Goal: Task Accomplishment & Management: Use online tool/utility

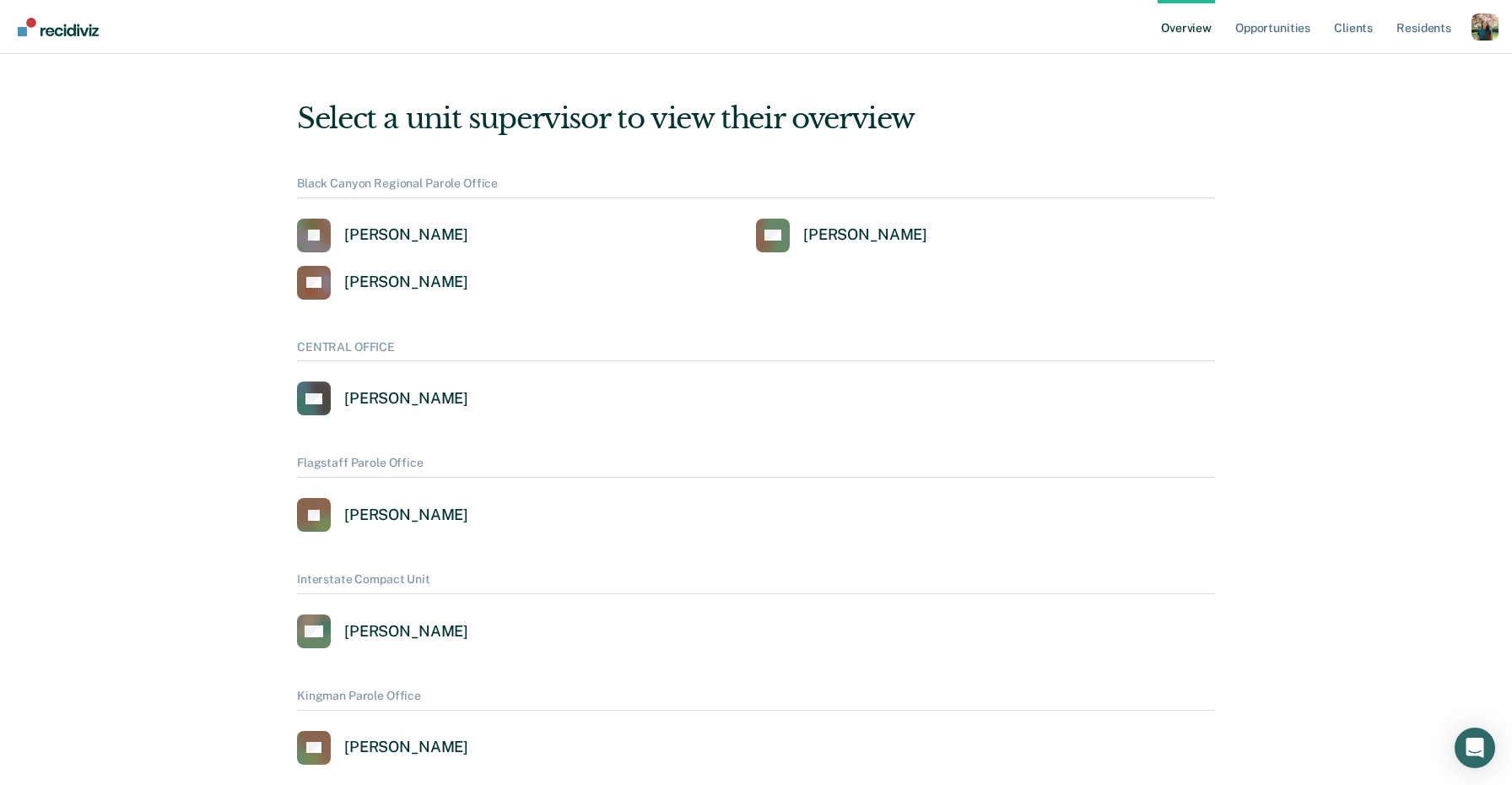
click at [1486, 26] on div "Profile dropdown button" at bounding box center [1485, 27] width 27 height 27
click at [1358, 66] on link "Profile" at bounding box center [1417, 68] width 136 height 14
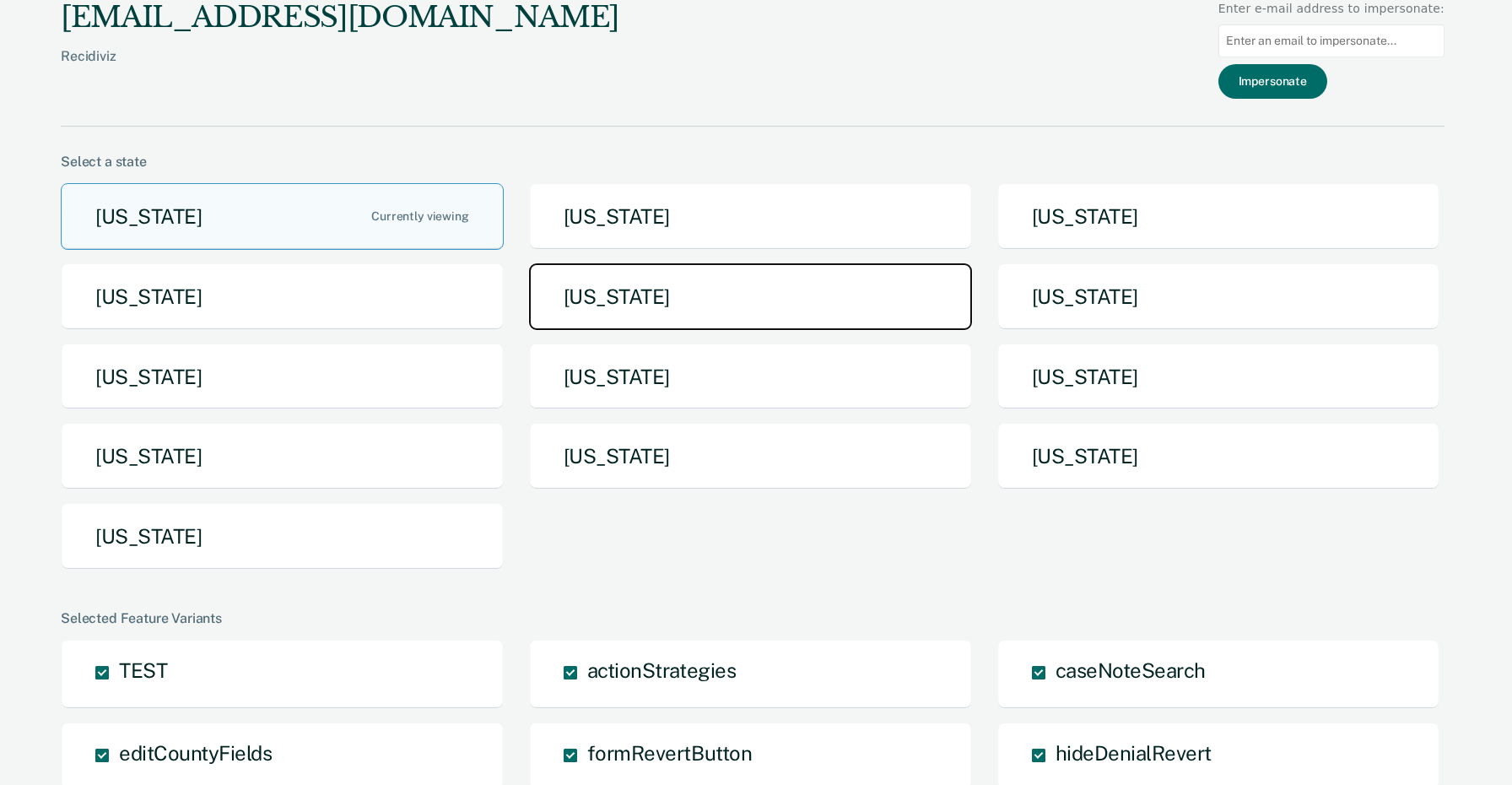
click at [651, 284] on button "[US_STATE]" at bounding box center [751, 297] width 443 height 67
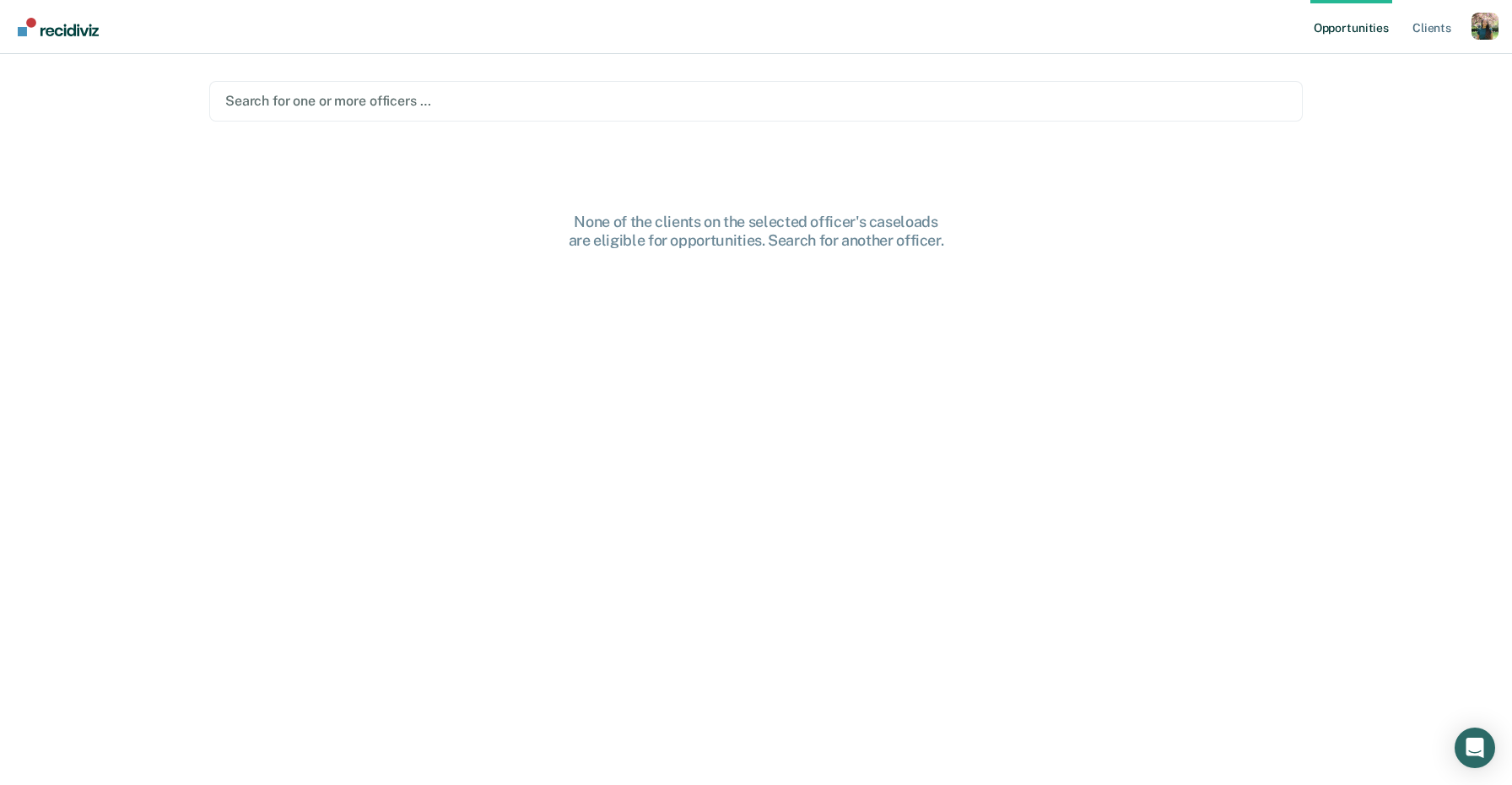
click at [1484, 25] on div "Profile dropdown button" at bounding box center [1485, 26] width 27 height 27
click at [1368, 72] on link "Profile" at bounding box center [1417, 69] width 136 height 14
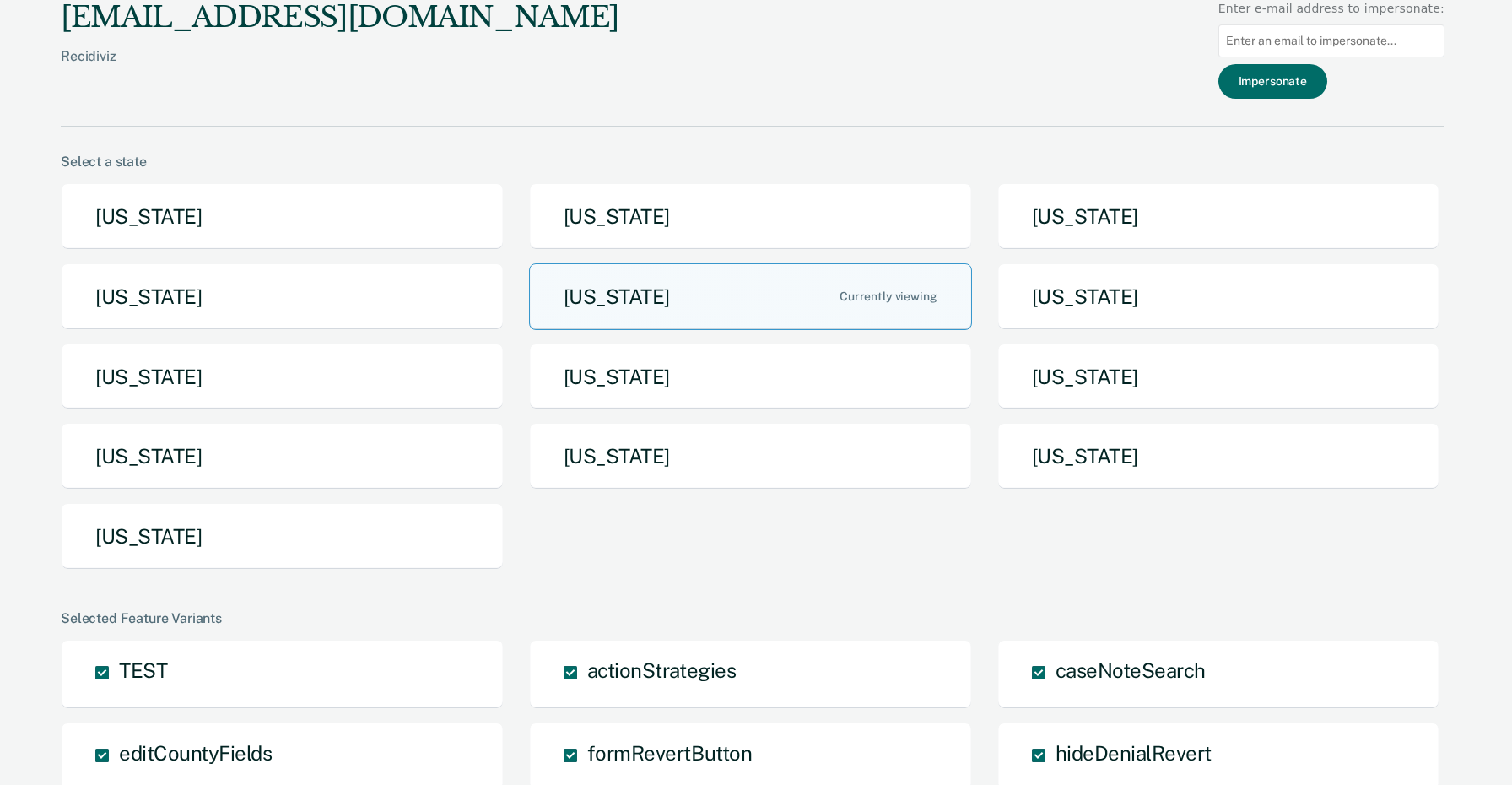
click at [1338, 46] on input at bounding box center [1331, 41] width 226 height 33
paste input "[PERSON_NAME][EMAIL_ADDRESS][US_STATE][DOMAIN_NAME]"
type input "[PERSON_NAME][EMAIL_ADDRESS][US_STATE][DOMAIN_NAME]"
click at [1322, 82] on button "Impersonate" at bounding box center [1272, 81] width 109 height 34
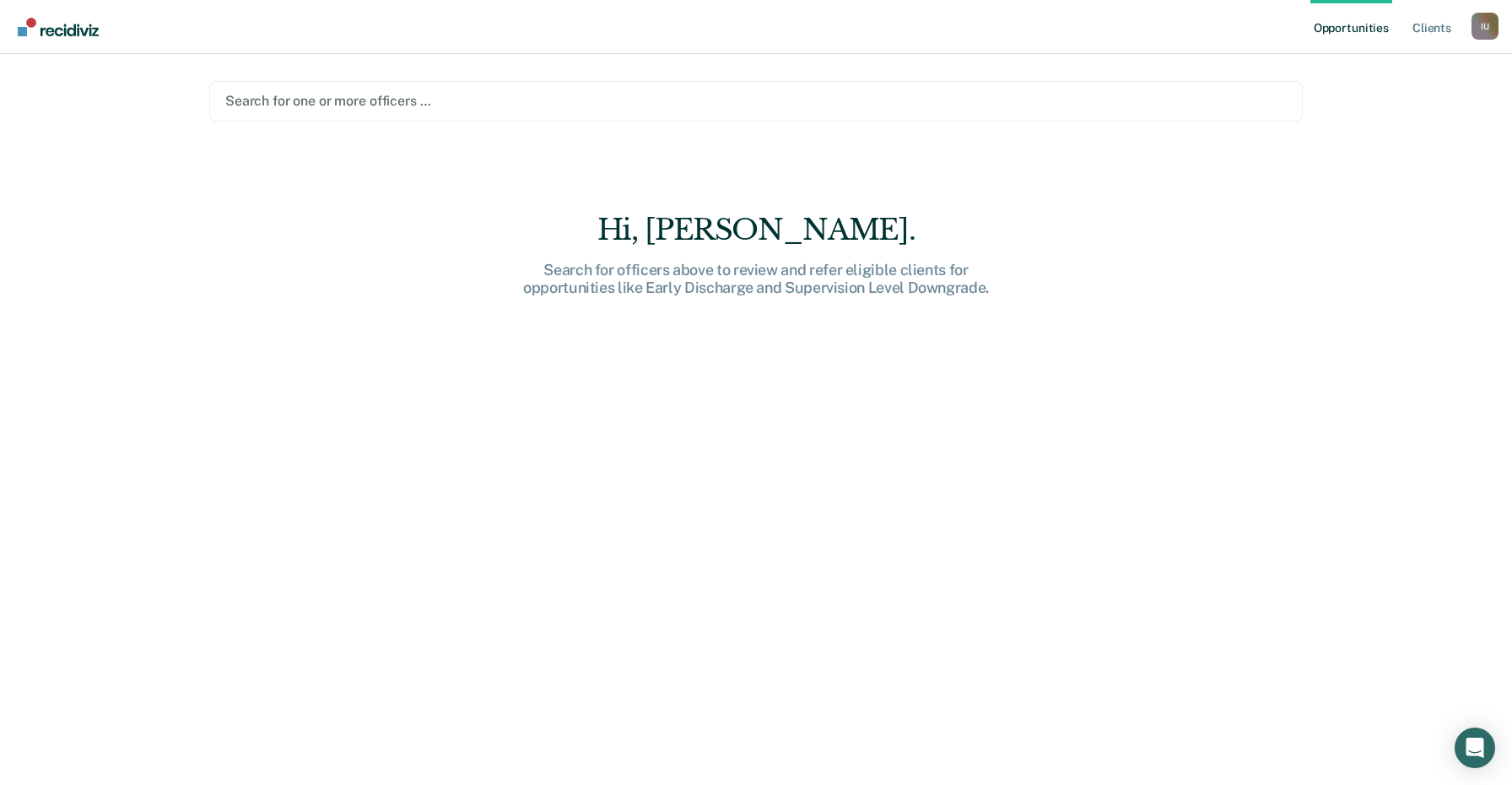
click at [506, 219] on div "Hi, [PERSON_NAME]." at bounding box center [756, 230] width 540 height 34
click at [394, 90] on div "Search for one or more officers …" at bounding box center [756, 101] width 1065 height 23
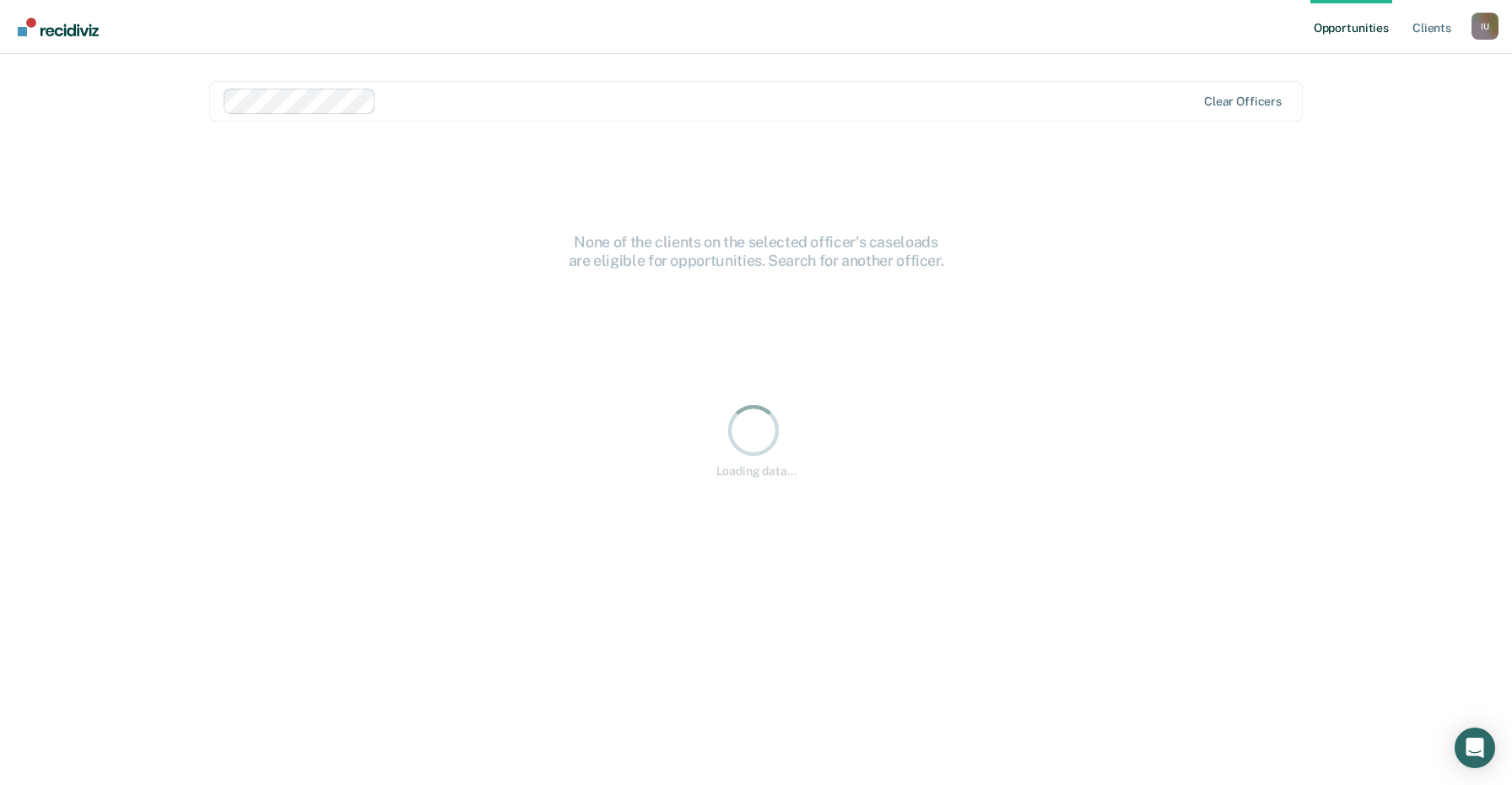
click at [448, 110] on div at bounding box center [789, 101] width 813 height 19
click at [616, 110] on div at bounding box center [710, 101] width 974 height 25
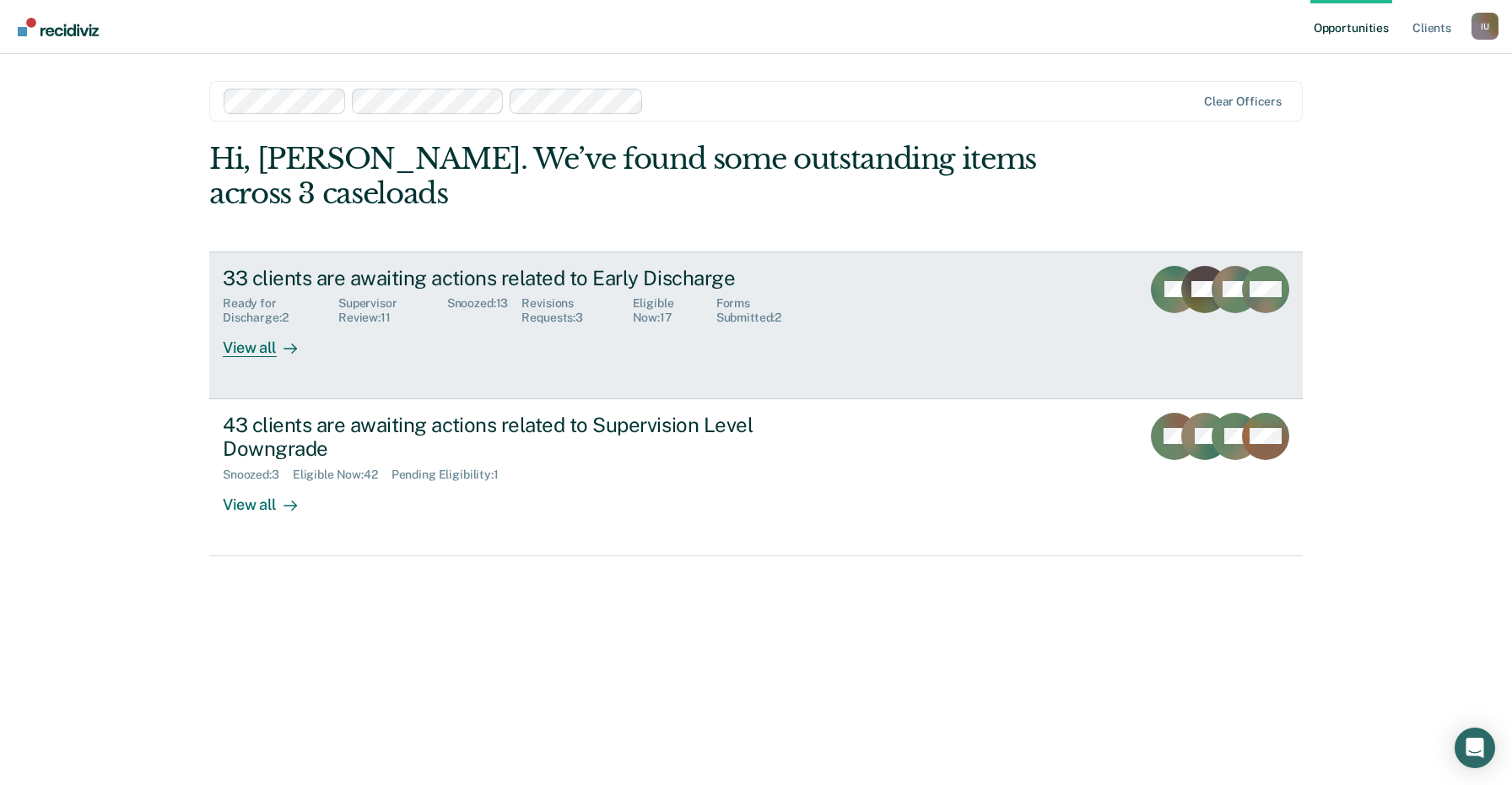
click at [629, 345] on div "33 clients are awaiting actions related to Early Discharge Ready for Discharge …" at bounding box center [538, 312] width 632 height 92
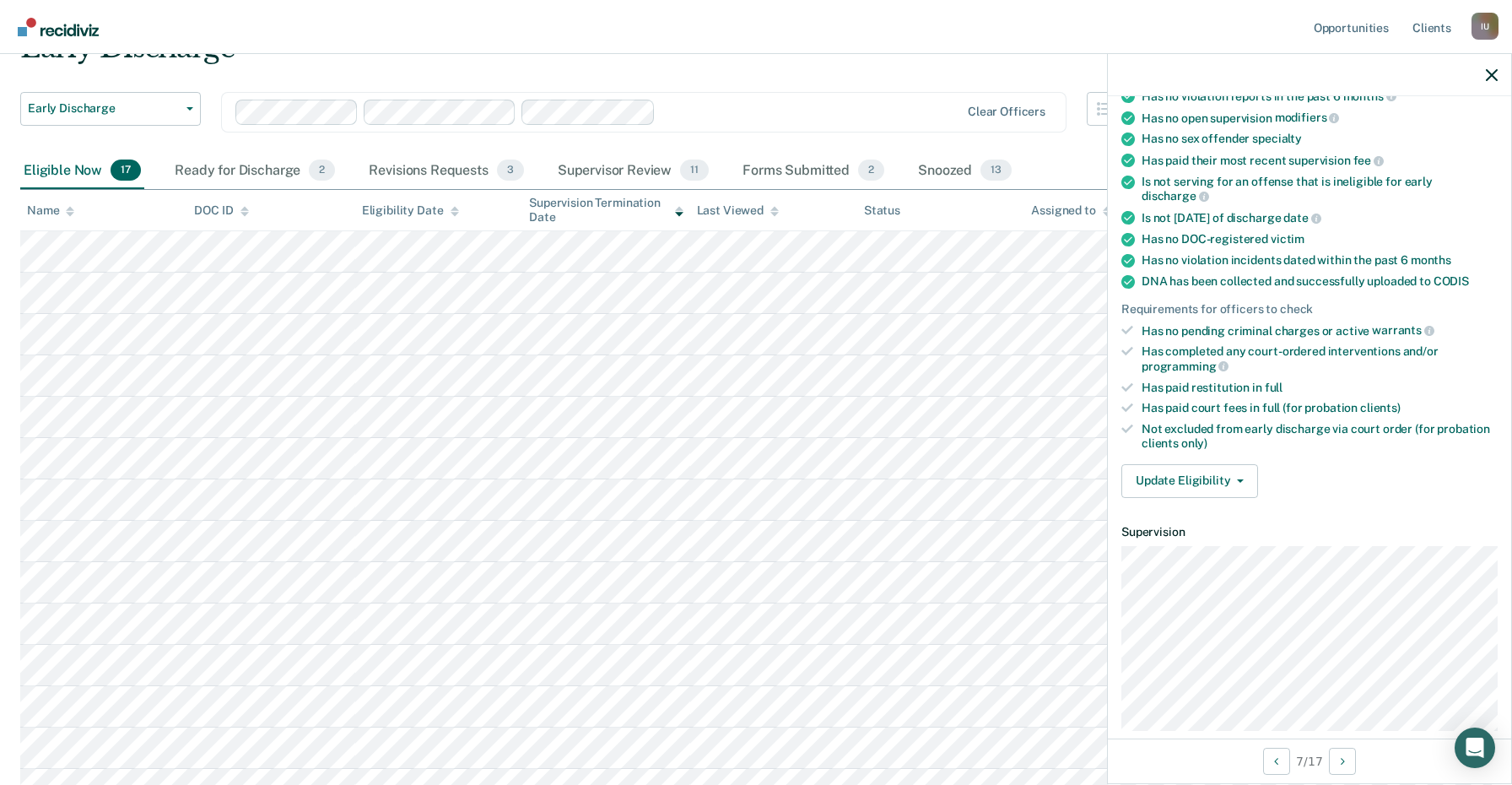
scroll to position [244, 0]
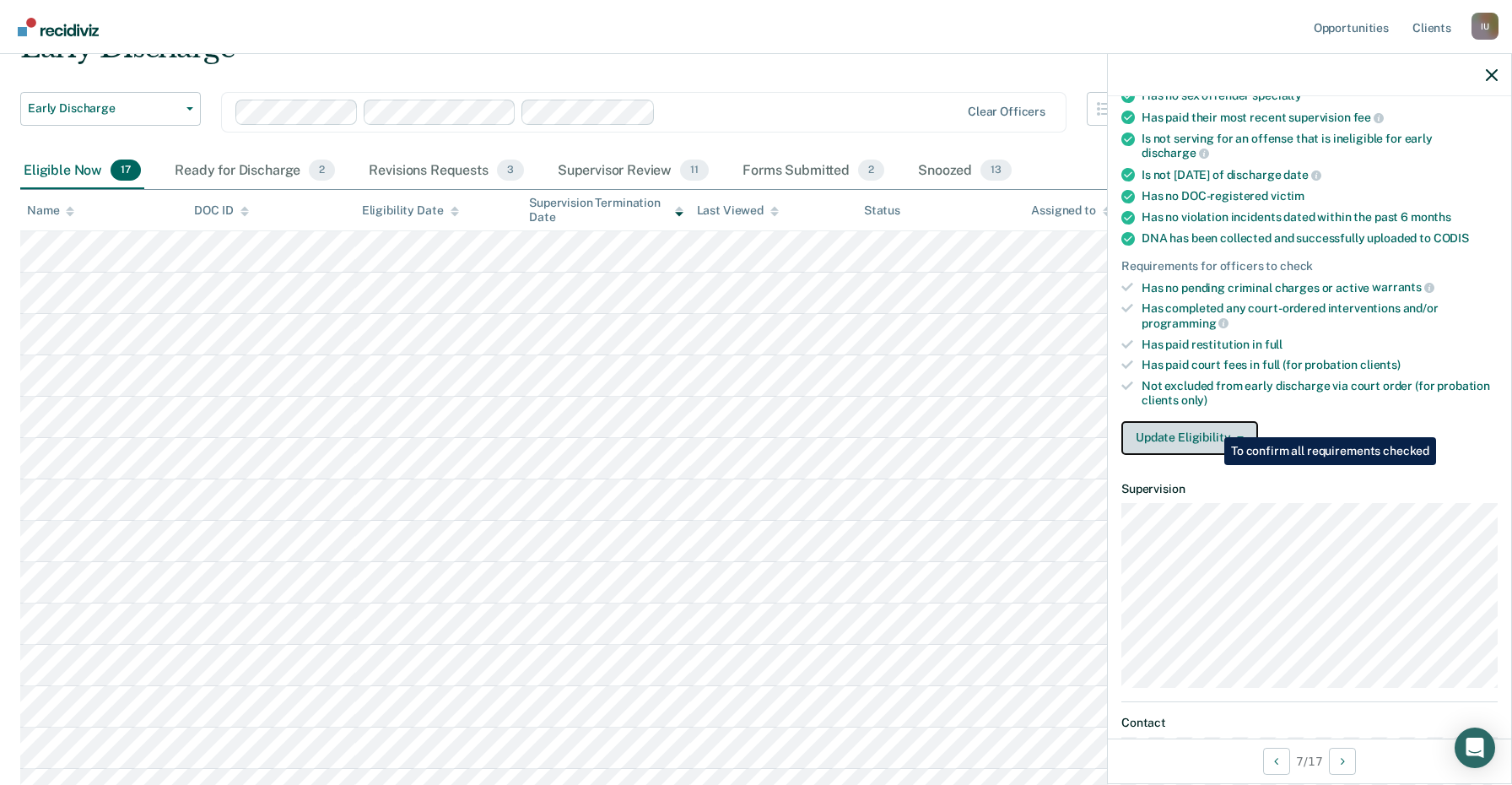
click at [1209, 421] on button "Update Eligibility" at bounding box center [1189, 437] width 137 height 34
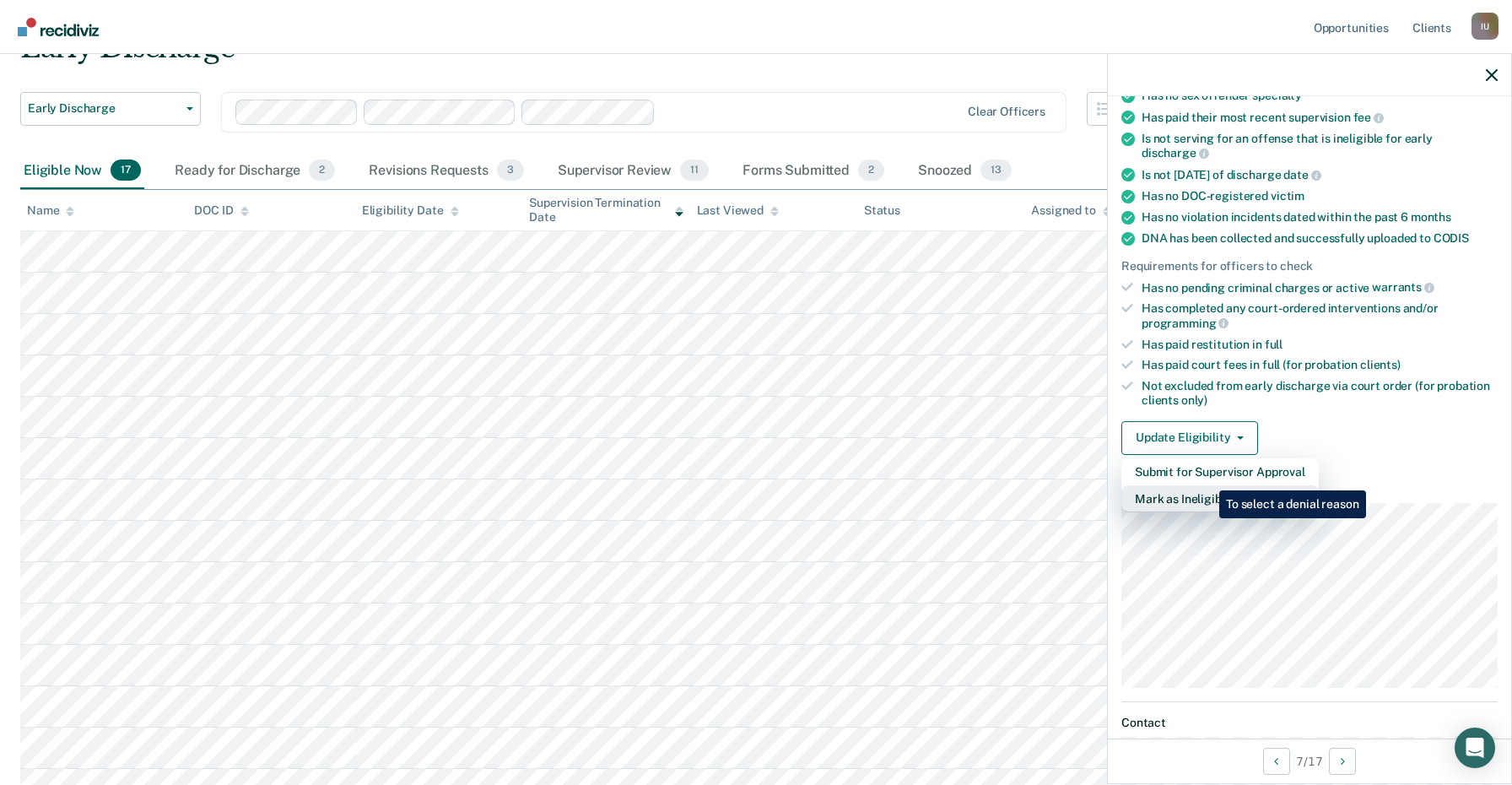
click at [1206, 485] on button "Mark as Ineligible" at bounding box center [1220, 499] width 197 height 27
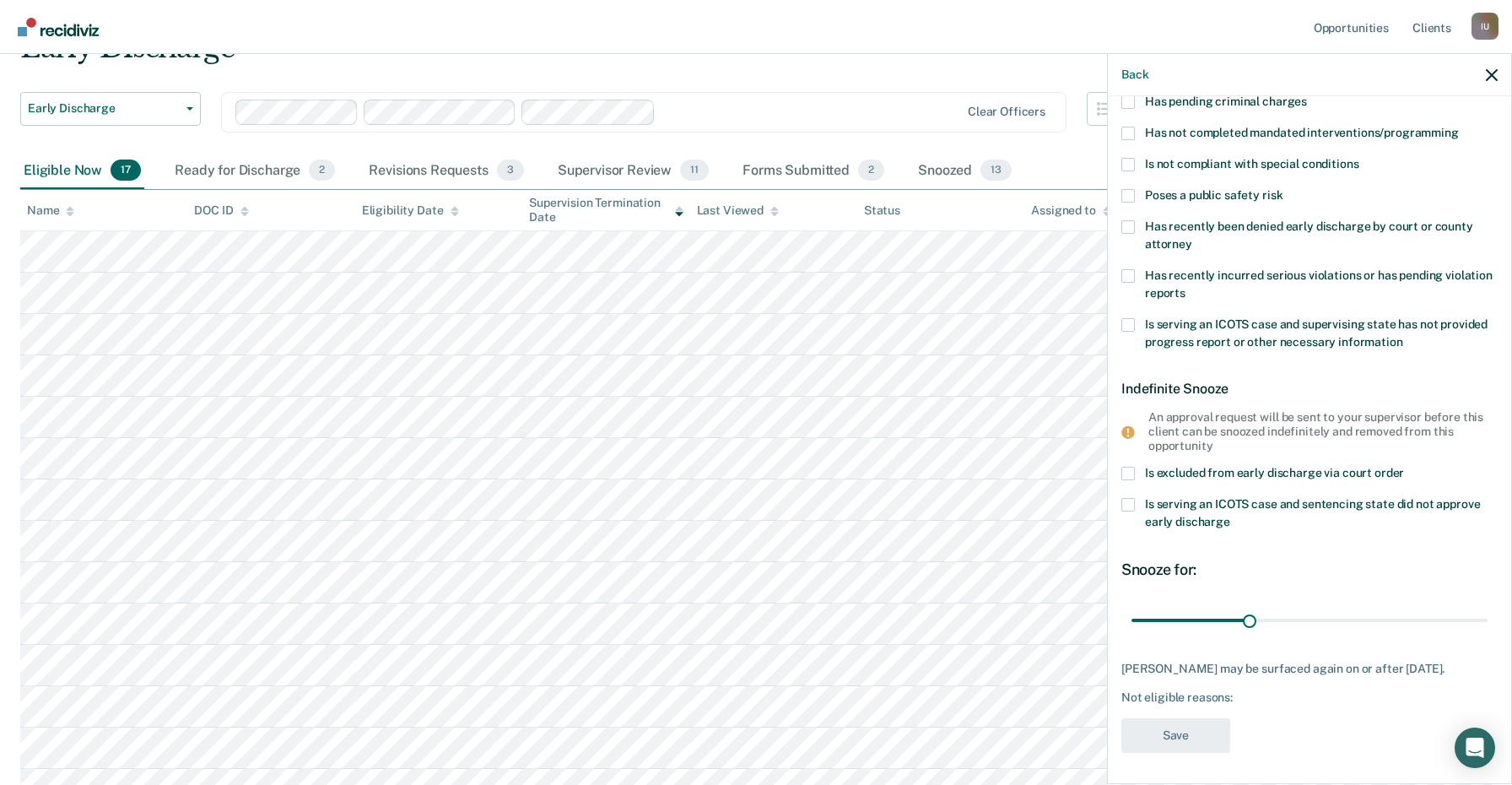
scroll to position [0, 0]
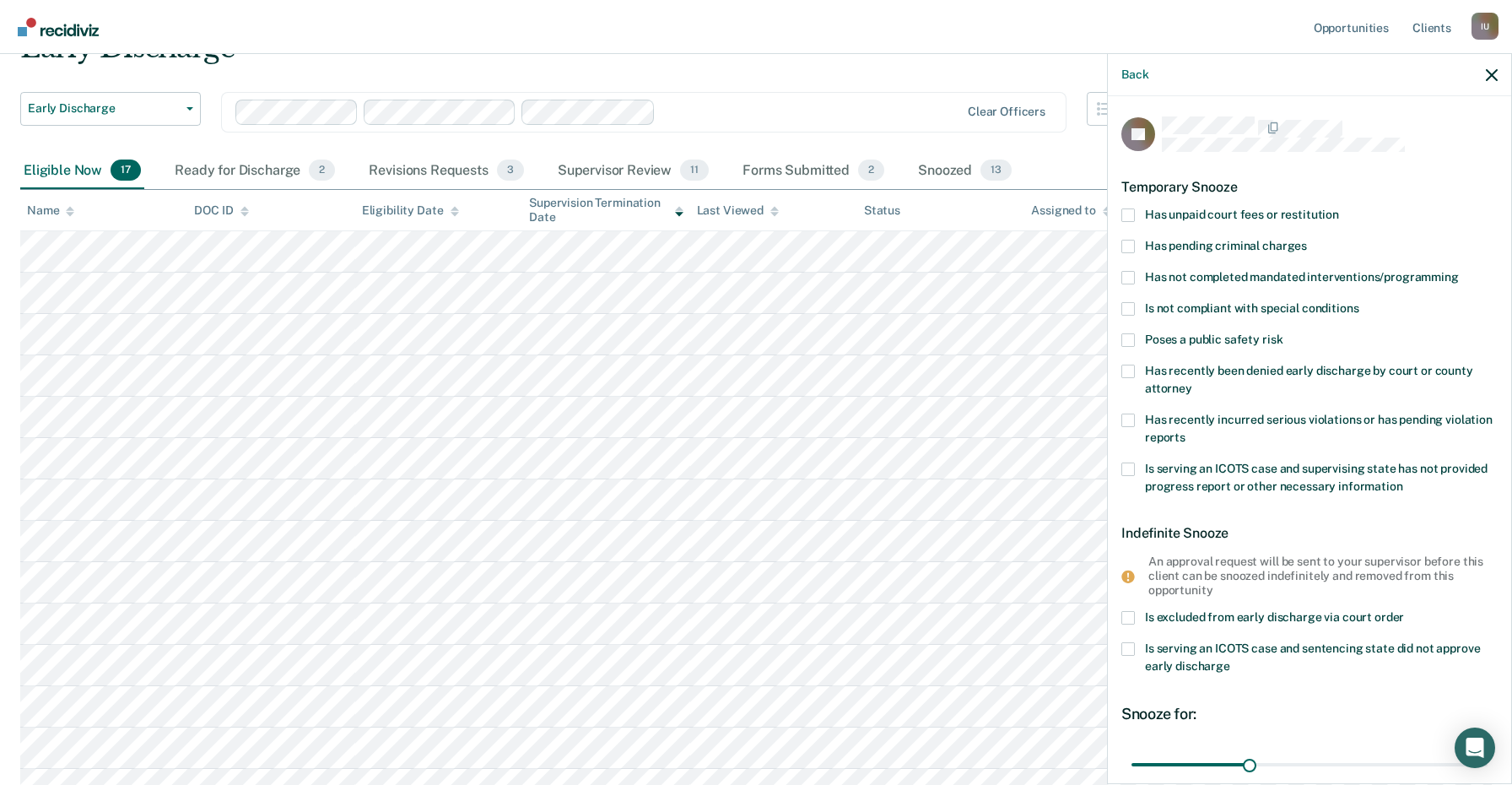
click at [1270, 208] on span "Has unpaid court fees or restitution" at bounding box center [1241, 214] width 194 height 14
click at [1339, 208] on input "Has unpaid court fees or restitution" at bounding box center [1339, 208] width 0 height 0
click at [1269, 210] on span "Has unpaid court fees or restitution" at bounding box center [1241, 214] width 194 height 14
click at [1339, 208] on input "Has unpaid court fees or restitution" at bounding box center [1339, 208] width 0 height 0
click at [1269, 210] on span "Has unpaid court fees or restitution" at bounding box center [1241, 214] width 194 height 14
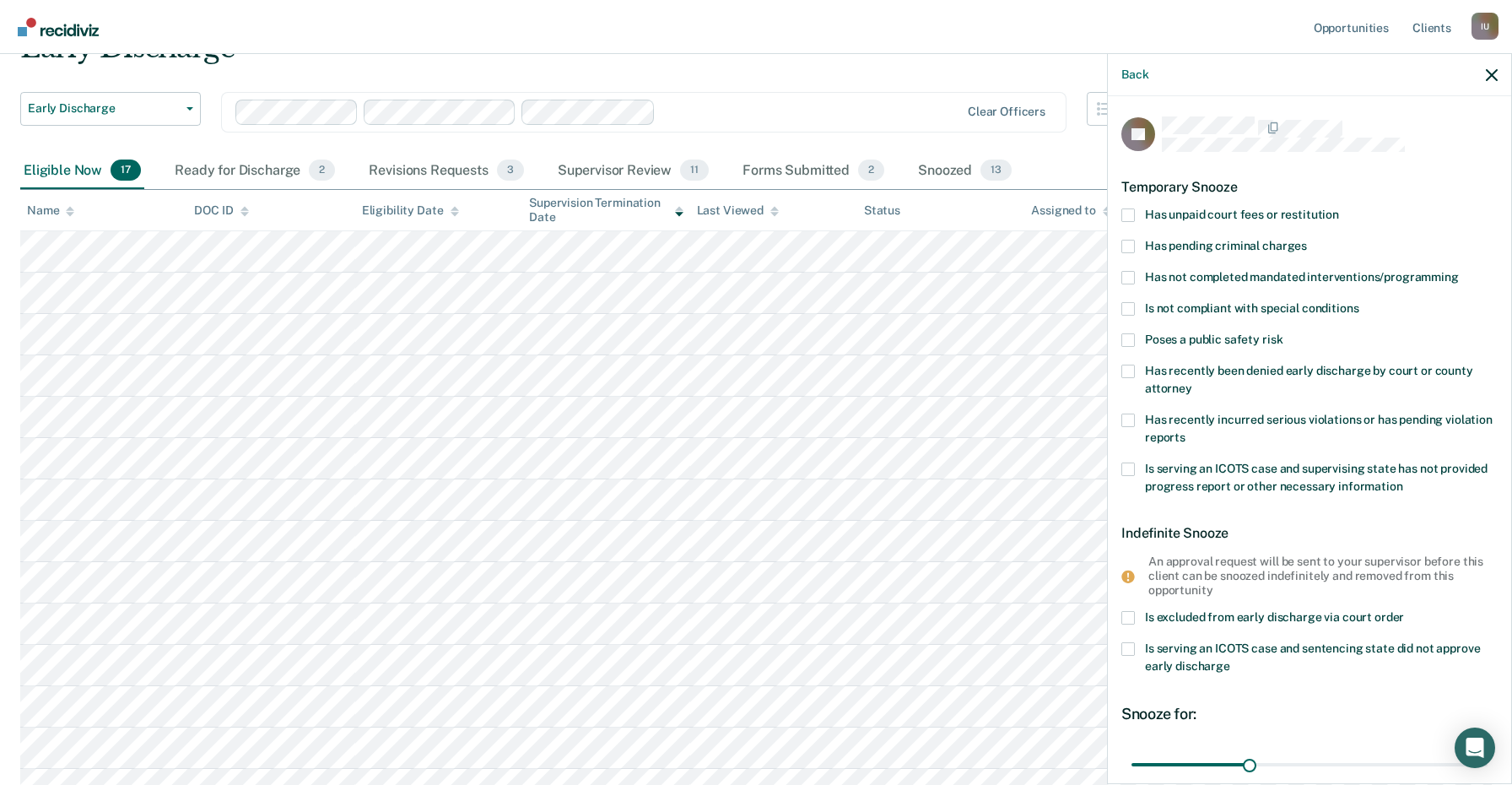
click at [1339, 208] on input "Has unpaid court fees or restitution" at bounding box center [1339, 208] width 0 height 0
click at [1269, 210] on span "Has unpaid court fees or restitution" at bounding box center [1241, 214] width 194 height 14
click at [1339, 208] on input "Has unpaid court fees or restitution" at bounding box center [1339, 208] width 0 height 0
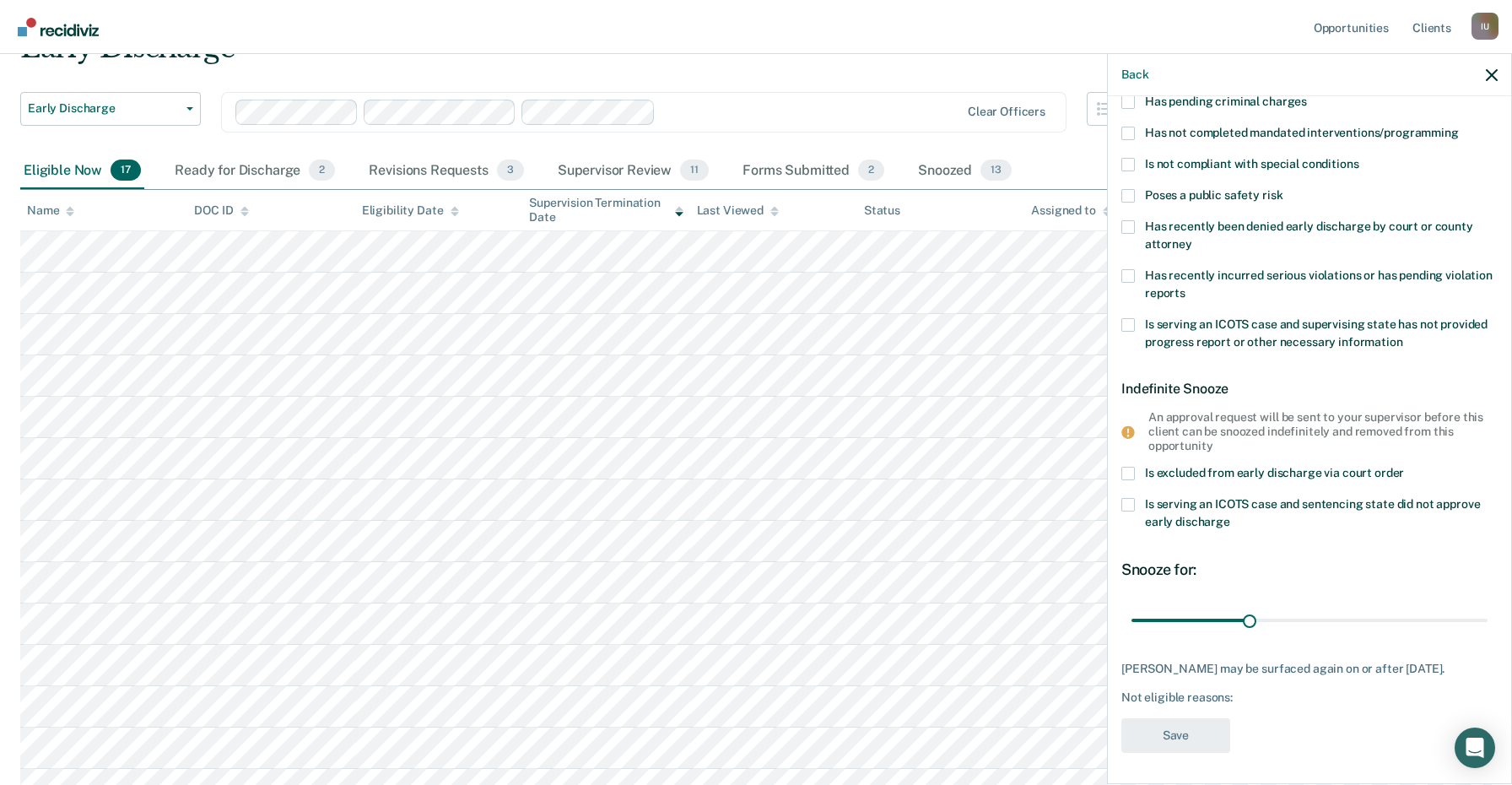
scroll to position [70, 0]
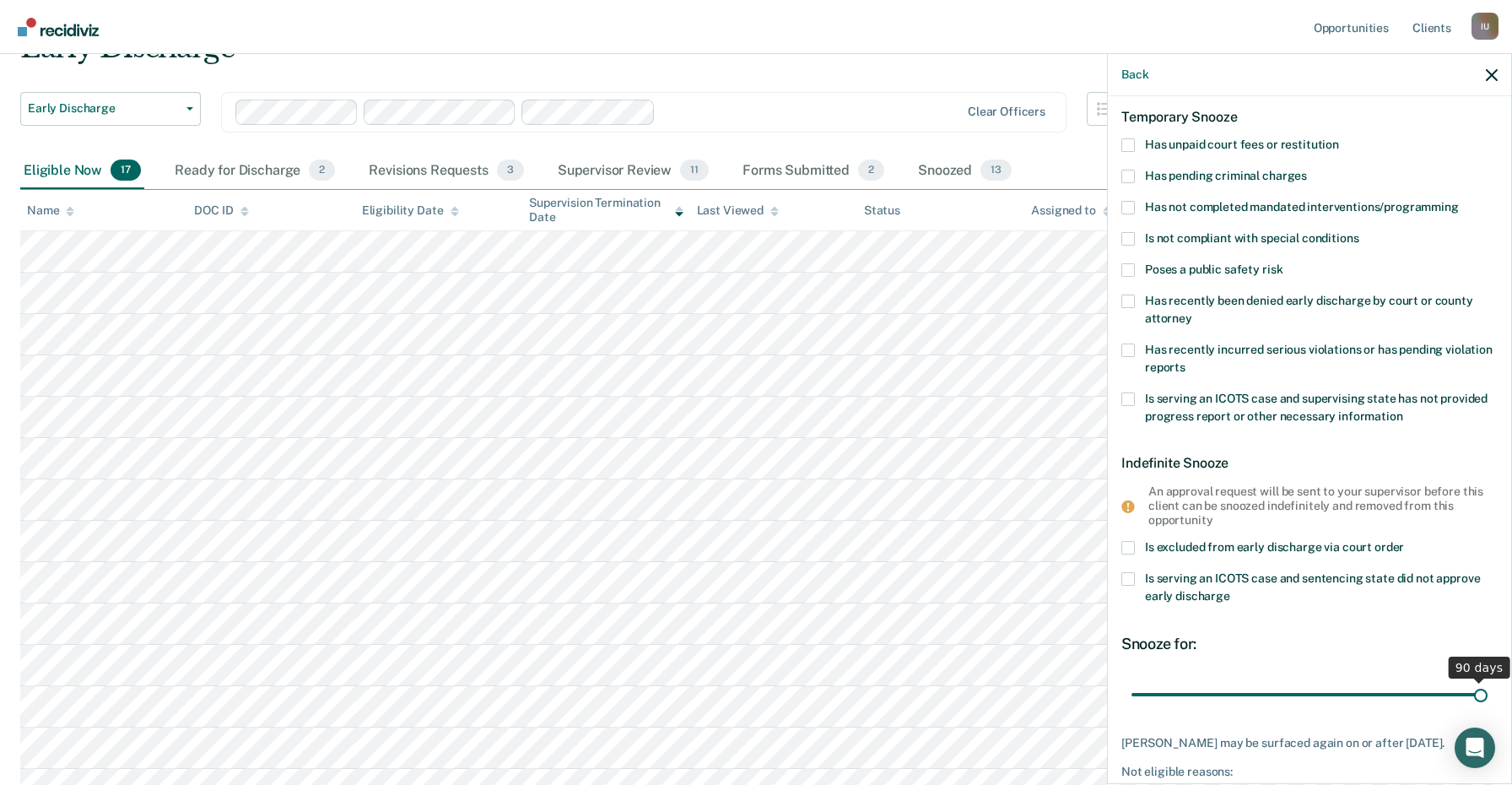
drag, startPoint x: 1255, startPoint y: 692, endPoint x: 1511, endPoint y: 649, distance: 259.6
type input "90"
click at [1488, 680] on input "range" at bounding box center [1309, 694] width 357 height 30
click at [1266, 542] on span "Is excluded from early discharge via court order" at bounding box center [1274, 547] width 259 height 14
click at [1404, 541] on input "Is excluded from early discharge via court order" at bounding box center [1404, 541] width 0 height 0
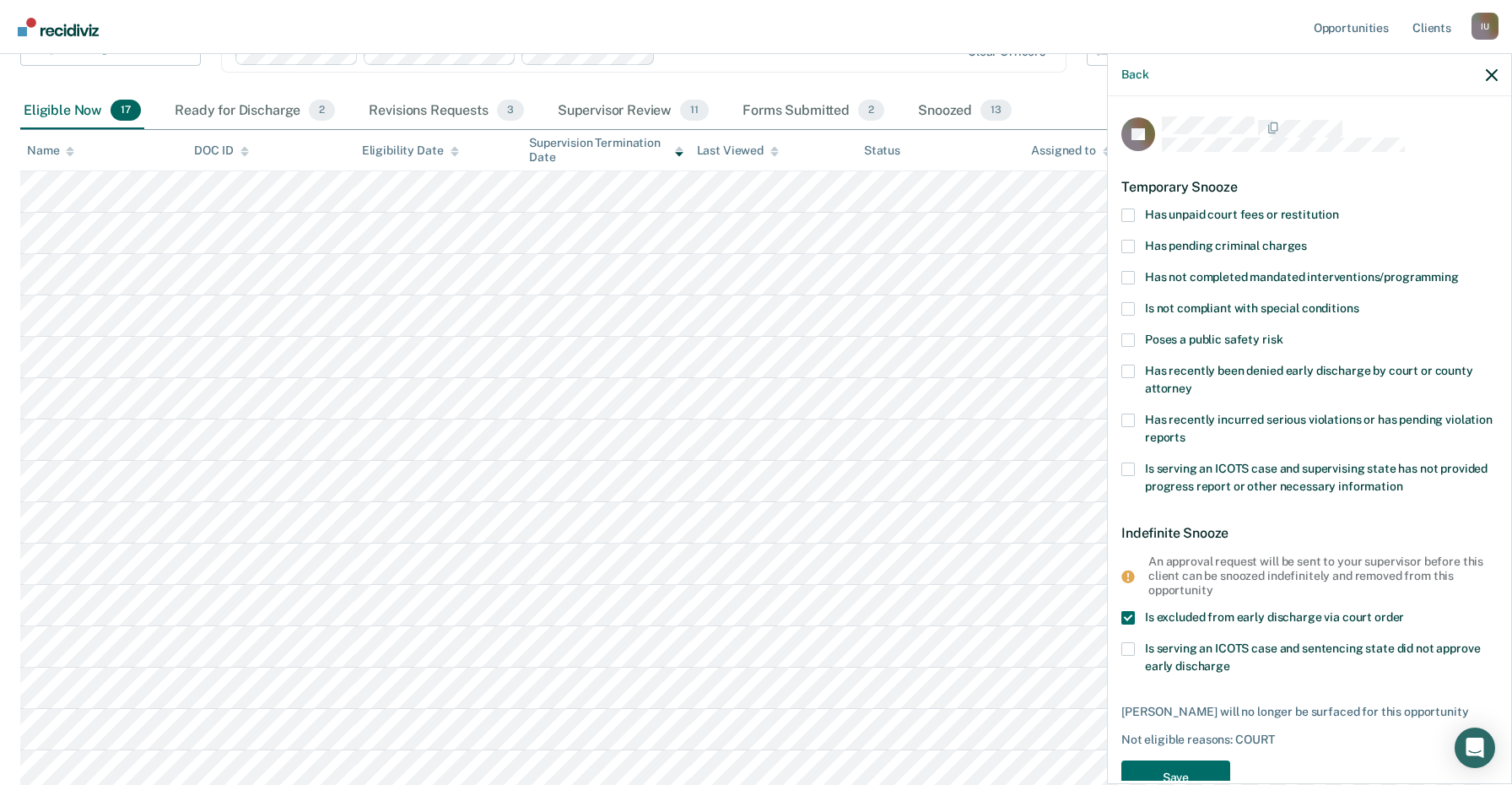
scroll to position [0, 0]
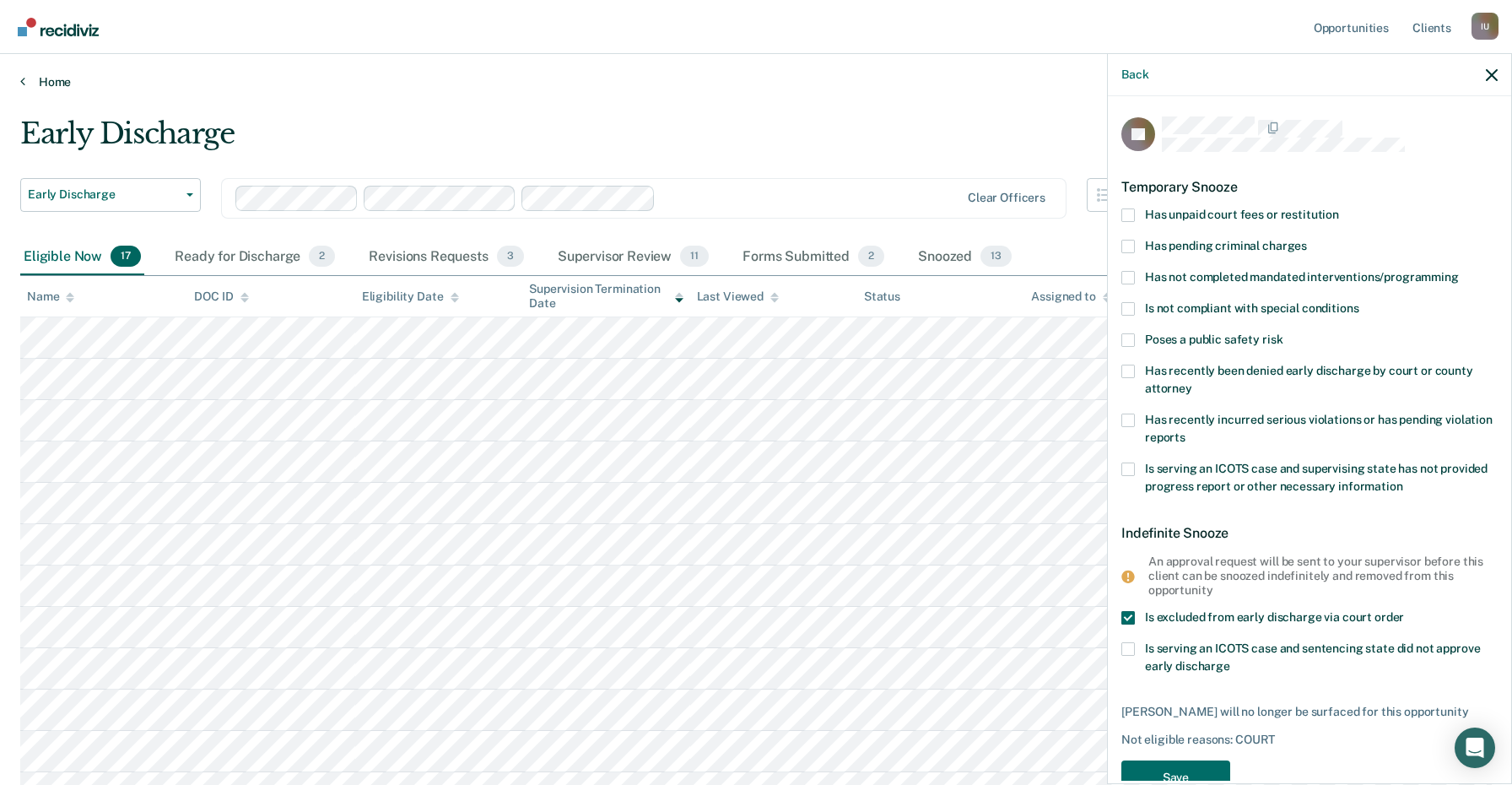
click at [64, 85] on link "Home" at bounding box center [756, 81] width 1471 height 15
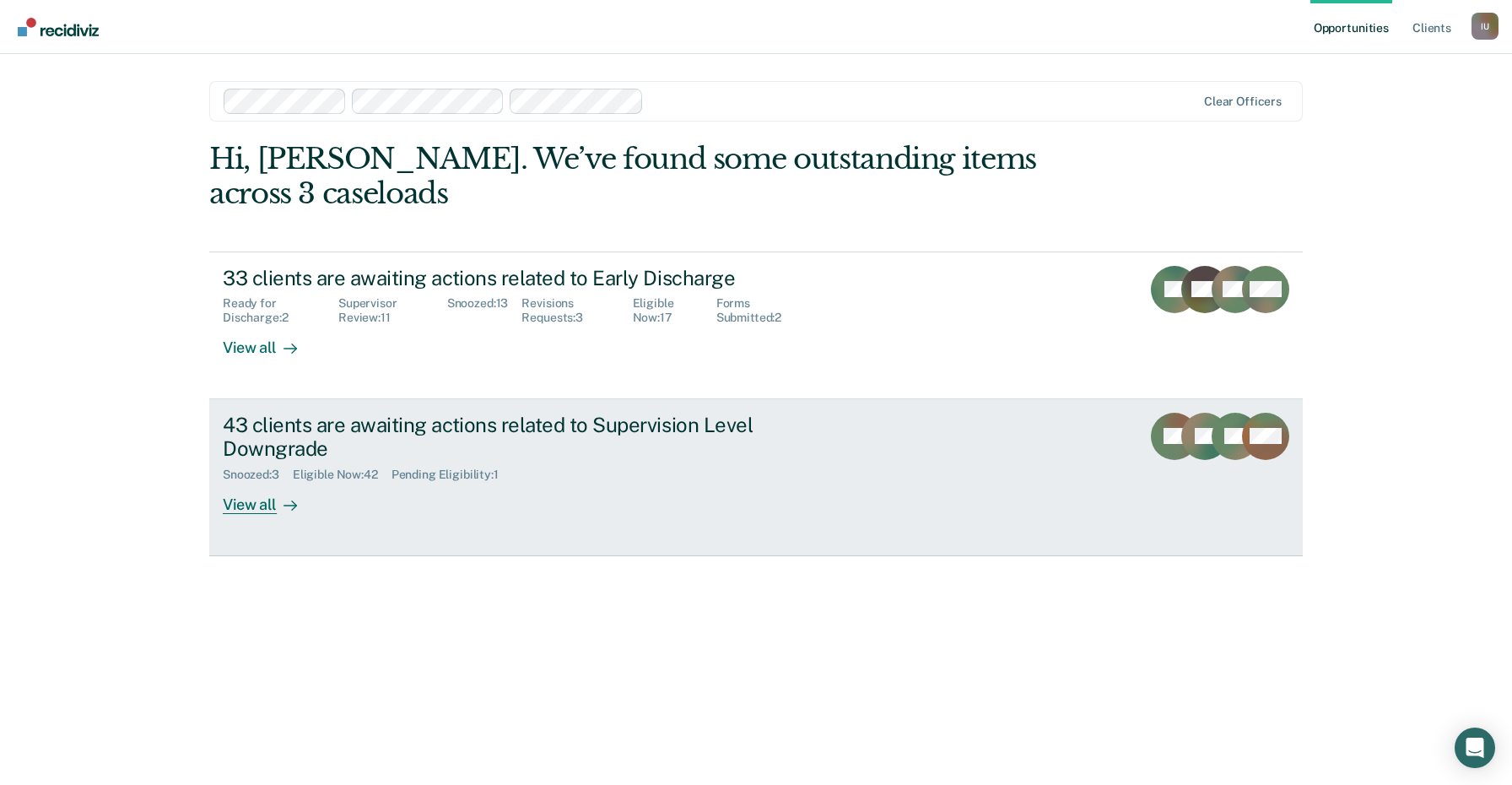
click at [756, 474] on div "Snoozed : 3 Eligible Now : 42 Pending Eligibility : 1" at bounding box center [518, 471] width 593 height 21
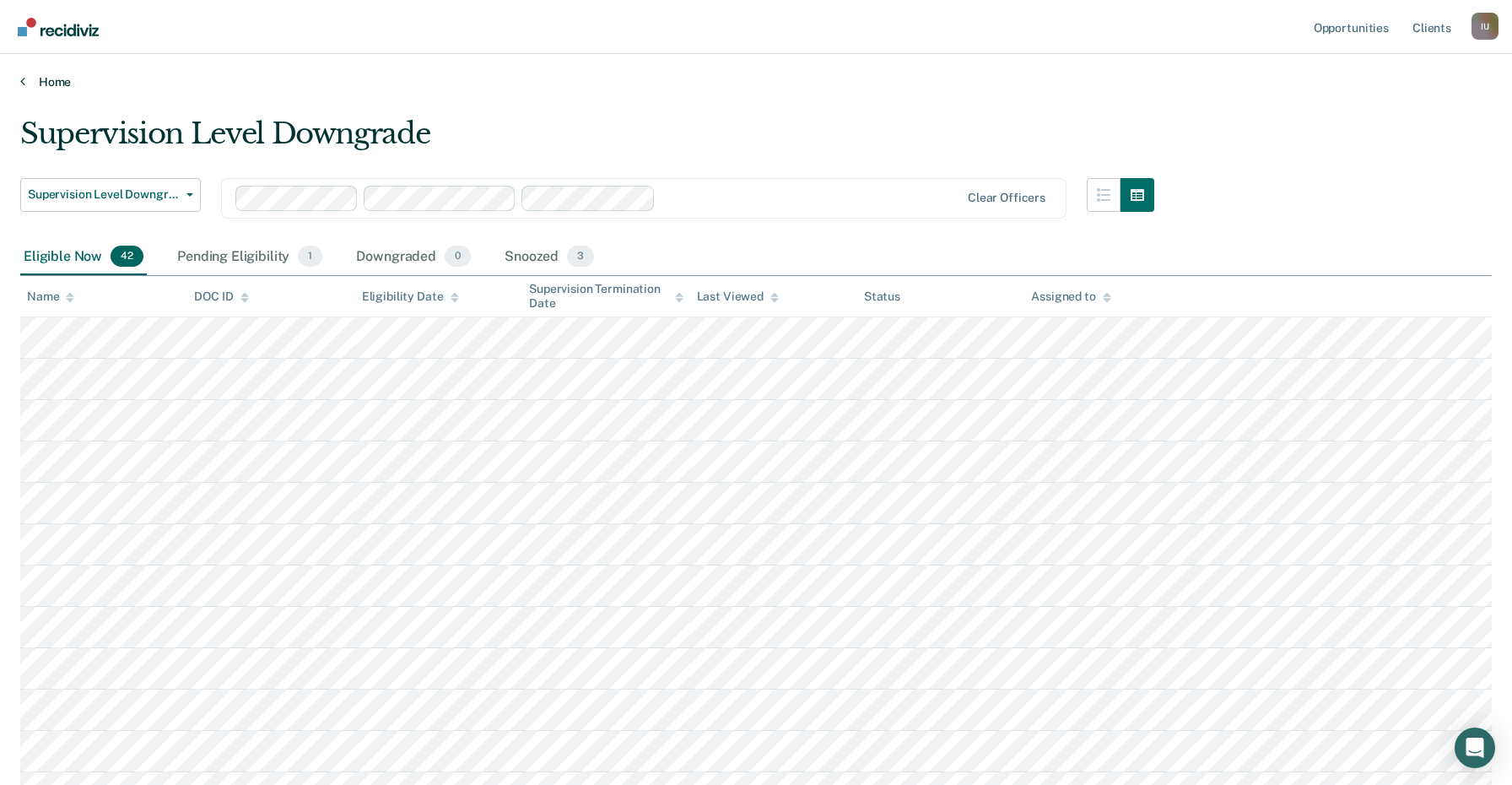
click at [52, 80] on link "Home" at bounding box center [756, 81] width 1471 height 15
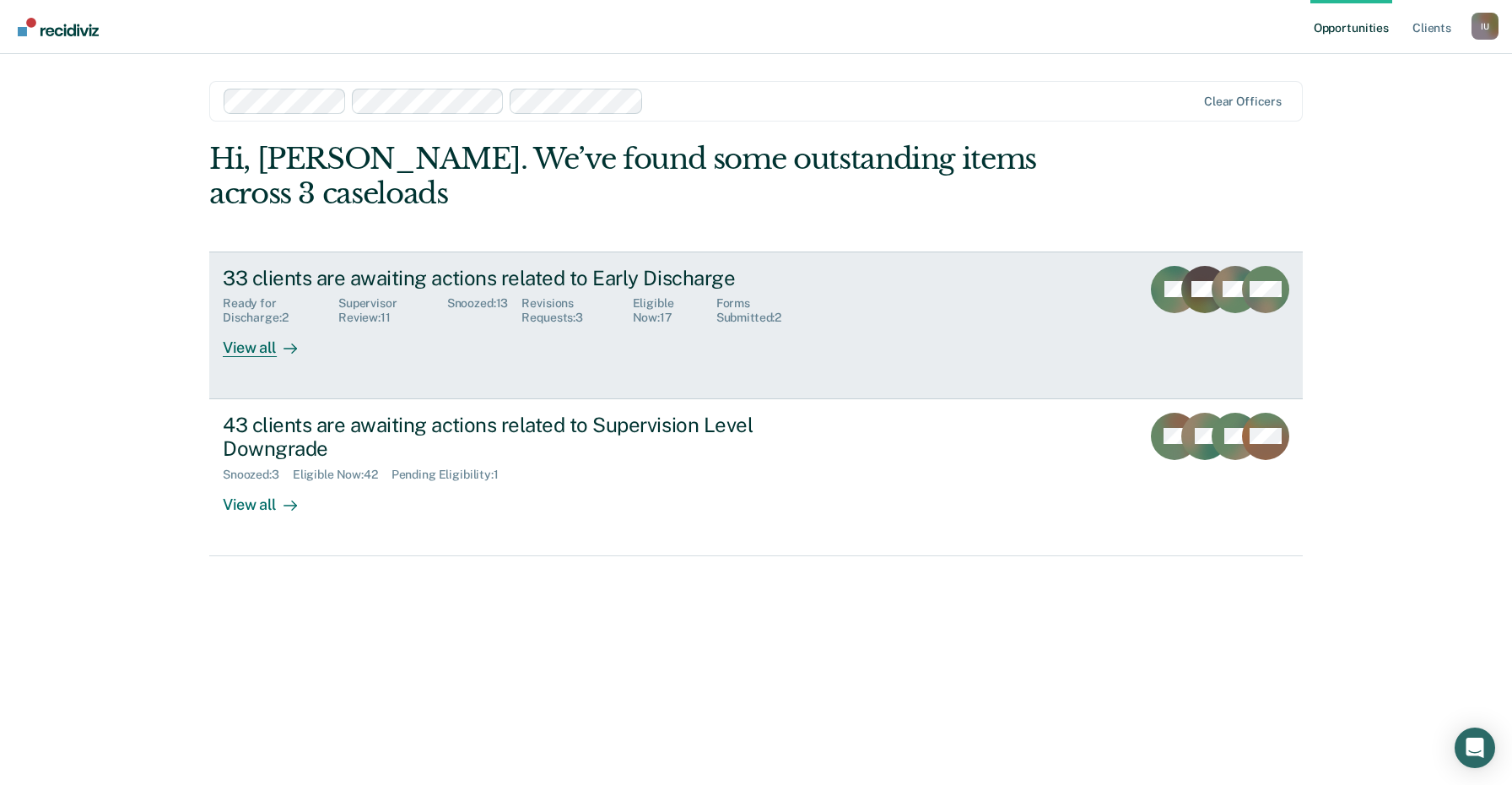
click at [423, 308] on div "Supervisor Review : 11" at bounding box center [393, 311] width 109 height 29
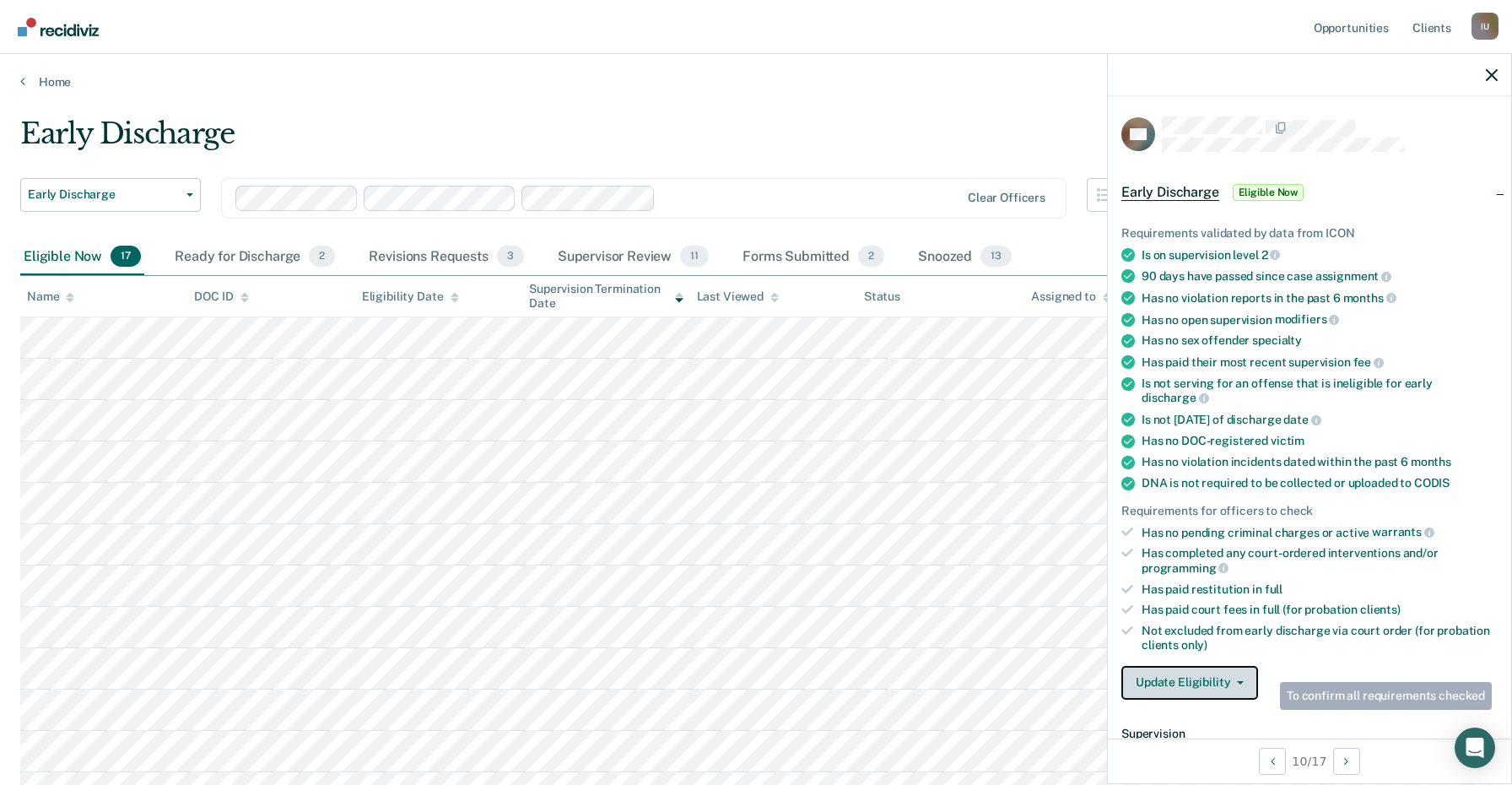
click at [1210, 666] on button "Update Eligibility" at bounding box center [1189, 683] width 137 height 34
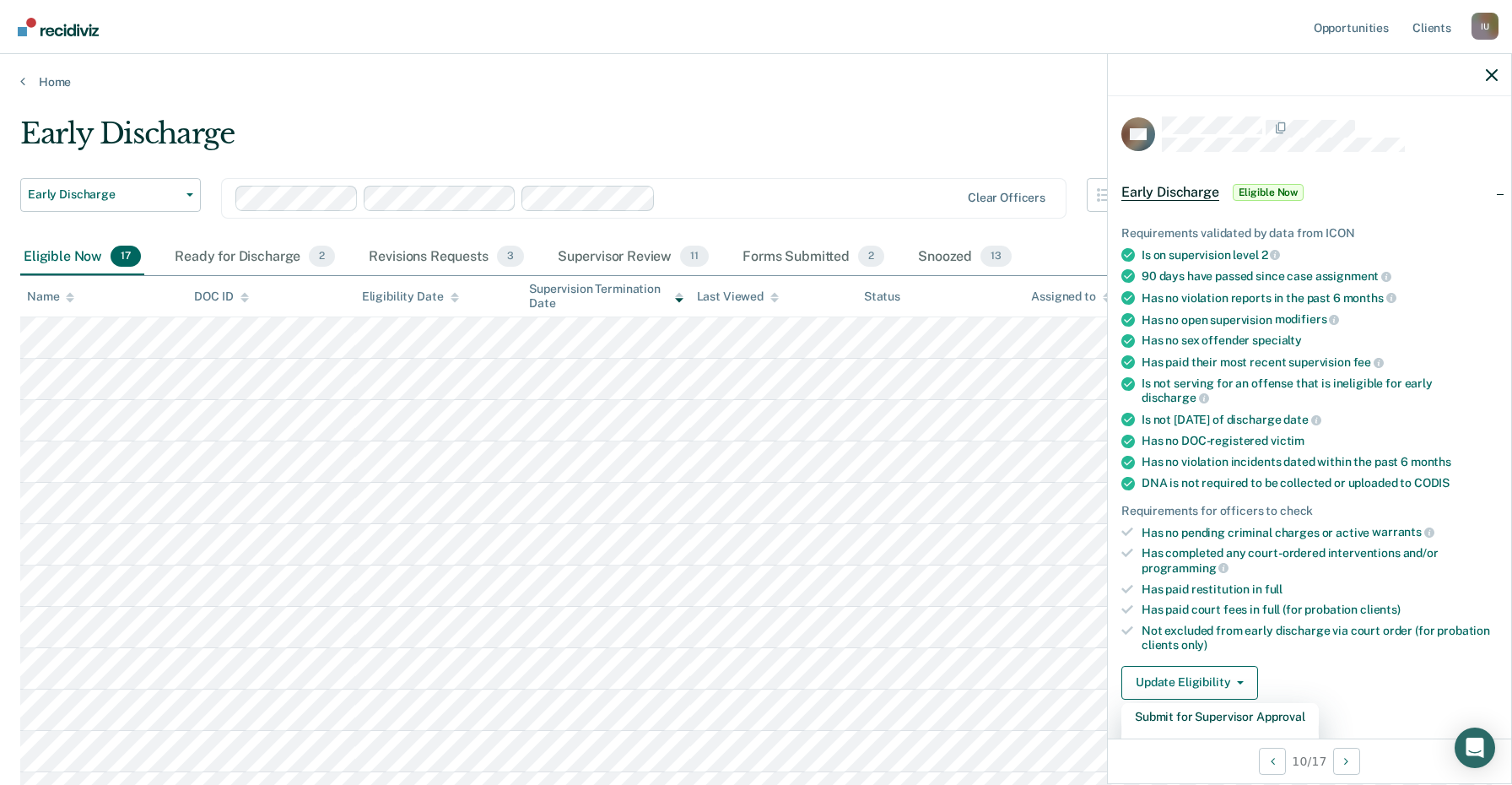
click at [1486, 31] on div "I U" at bounding box center [1485, 26] width 27 height 27
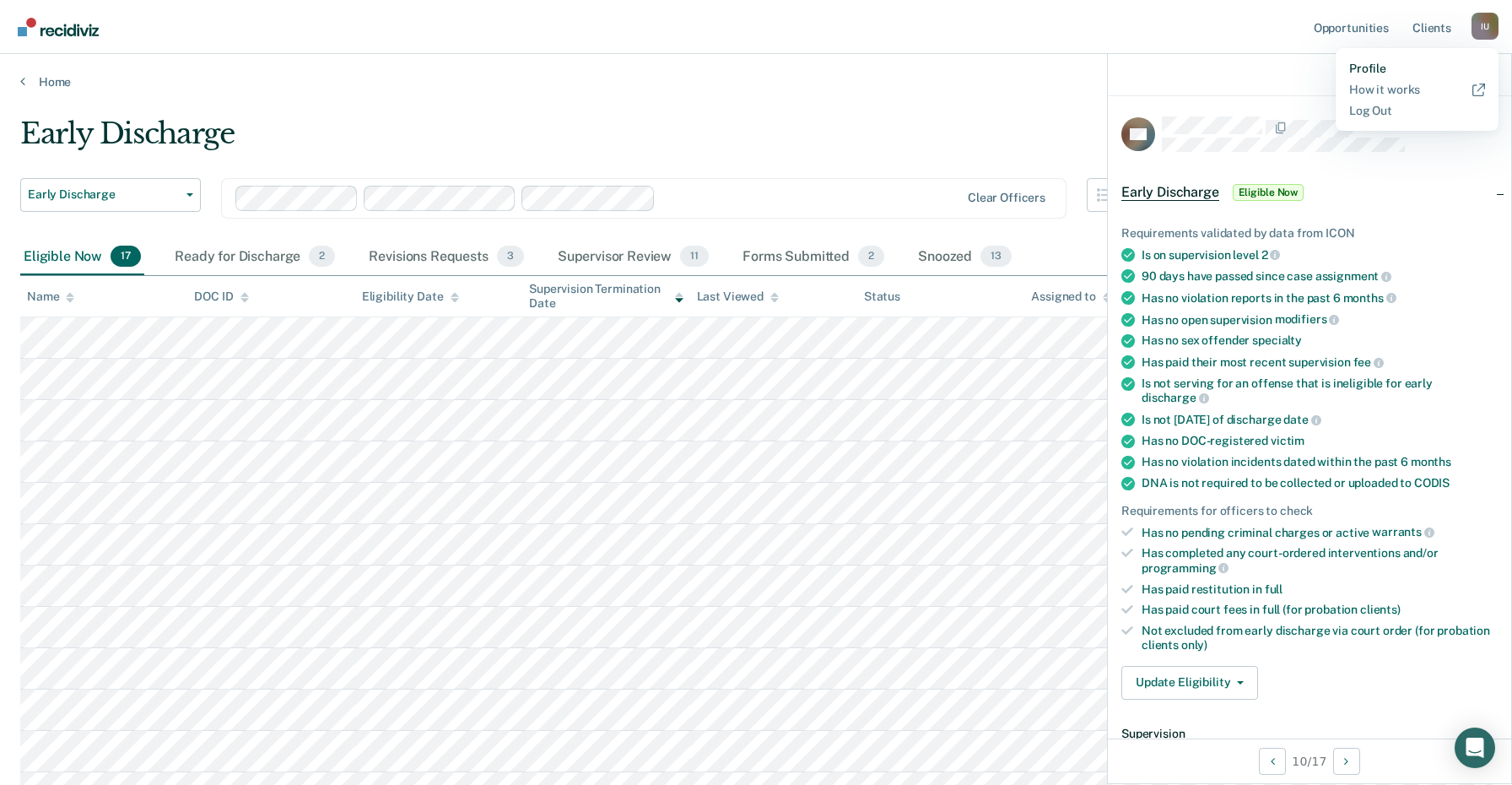
click at [1374, 65] on link "Profile" at bounding box center [1417, 69] width 136 height 14
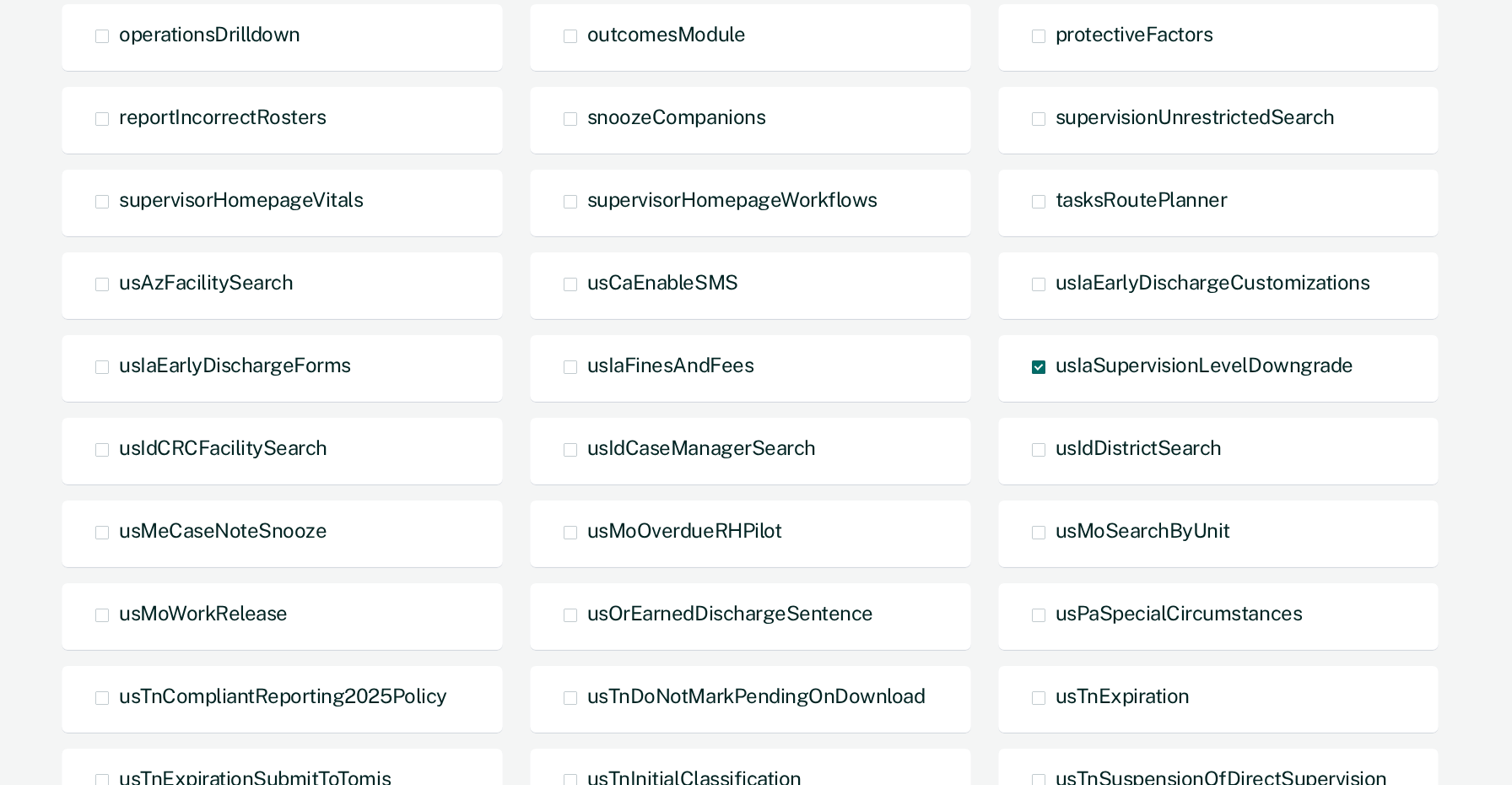
scroll to position [518, 0]
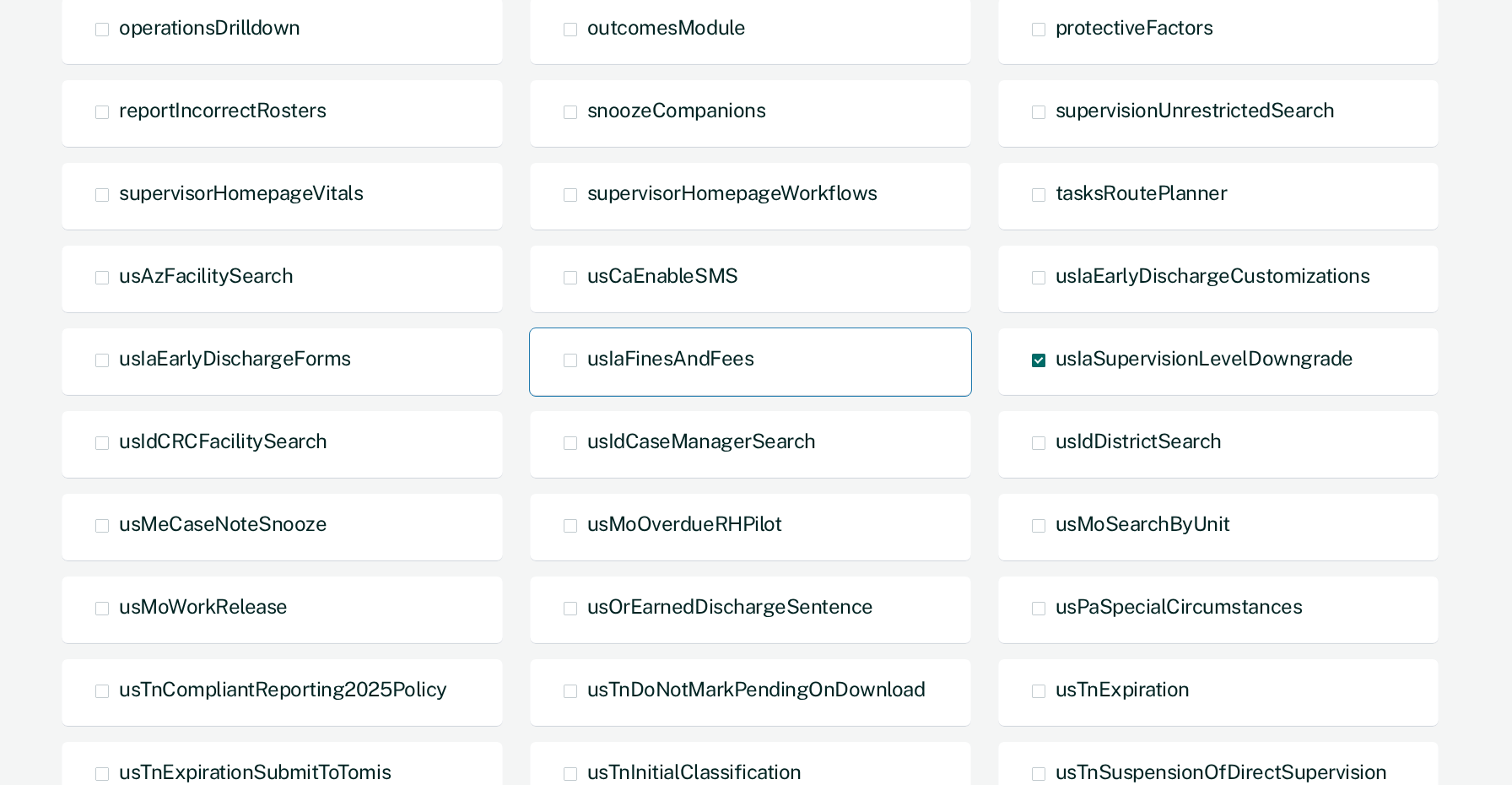
click at [822, 349] on div "usIaFinesAndFees" at bounding box center [751, 362] width 443 height 69
click at [572, 359] on span at bounding box center [570, 360] width 14 height 14
click at [587, 373] on input "usIaFinesAndFees" at bounding box center [587, 373] width 0 height 0
click at [983, 379] on div "TEST actionStrategies caseNoteSearch editCountyFields formRevertButton hideDeni…" at bounding box center [752, 286] width 1384 height 1241
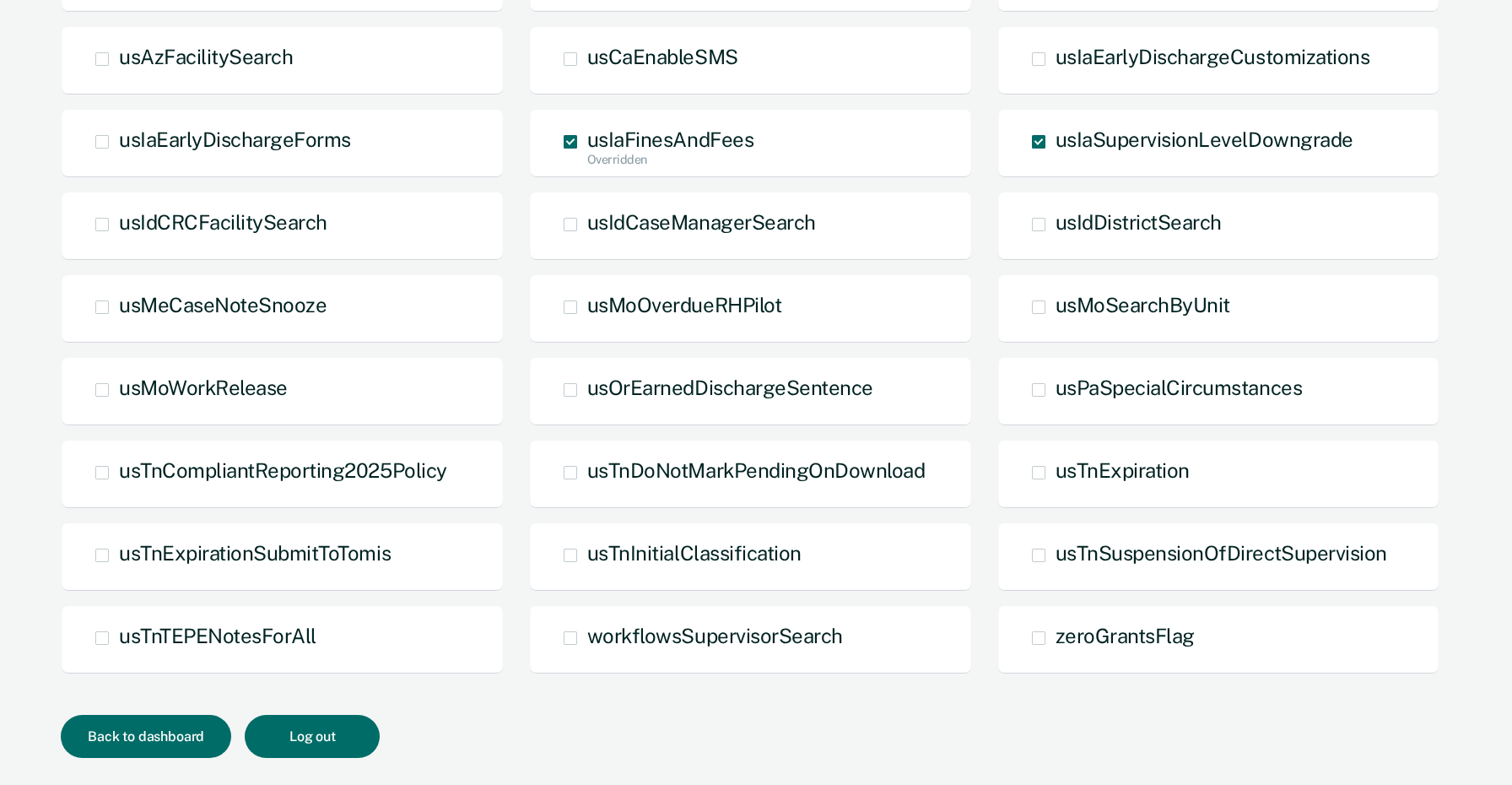
scroll to position [778, 0]
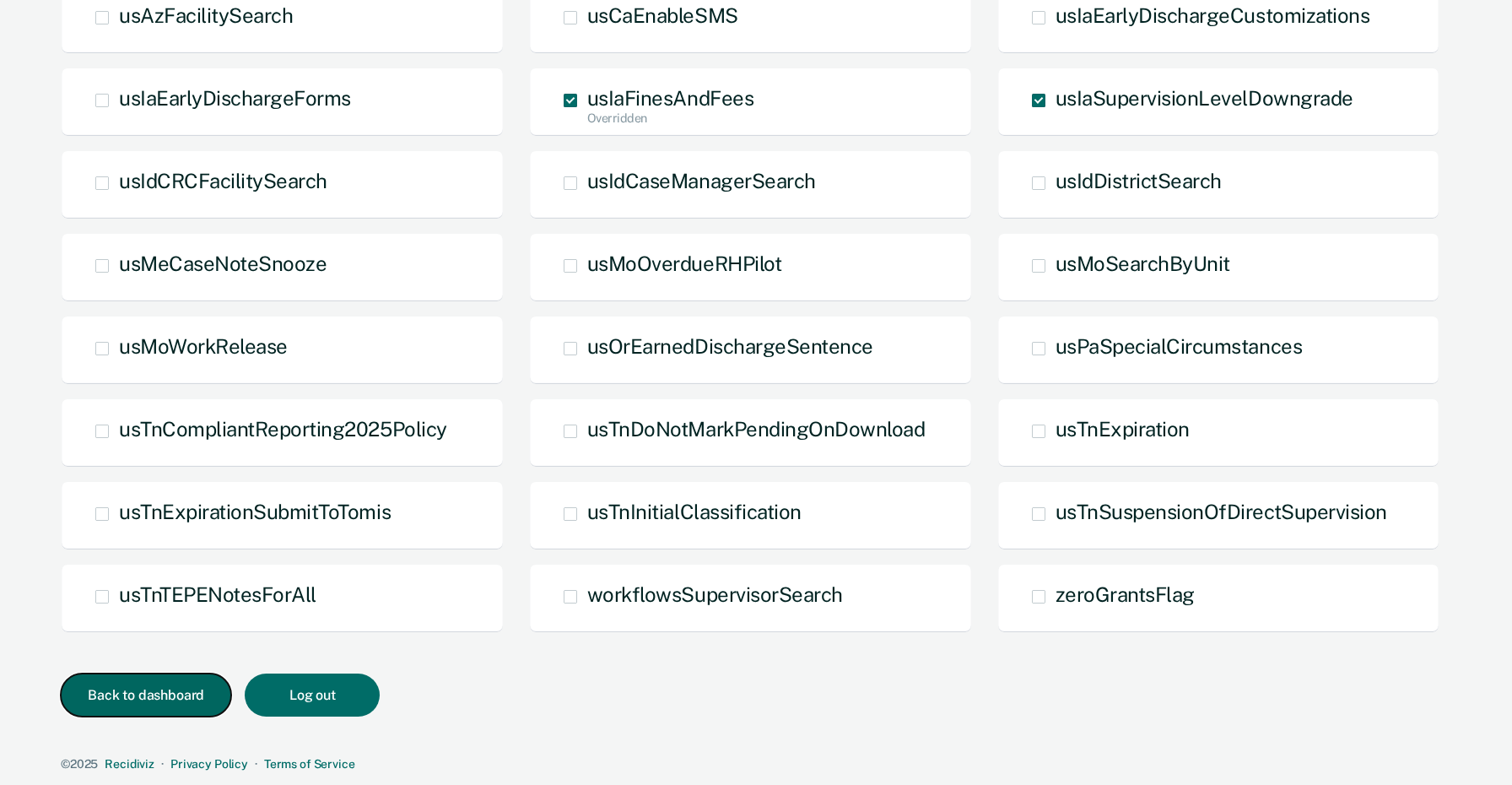
click at [127, 696] on button "Back to dashboard" at bounding box center [146, 695] width 170 height 43
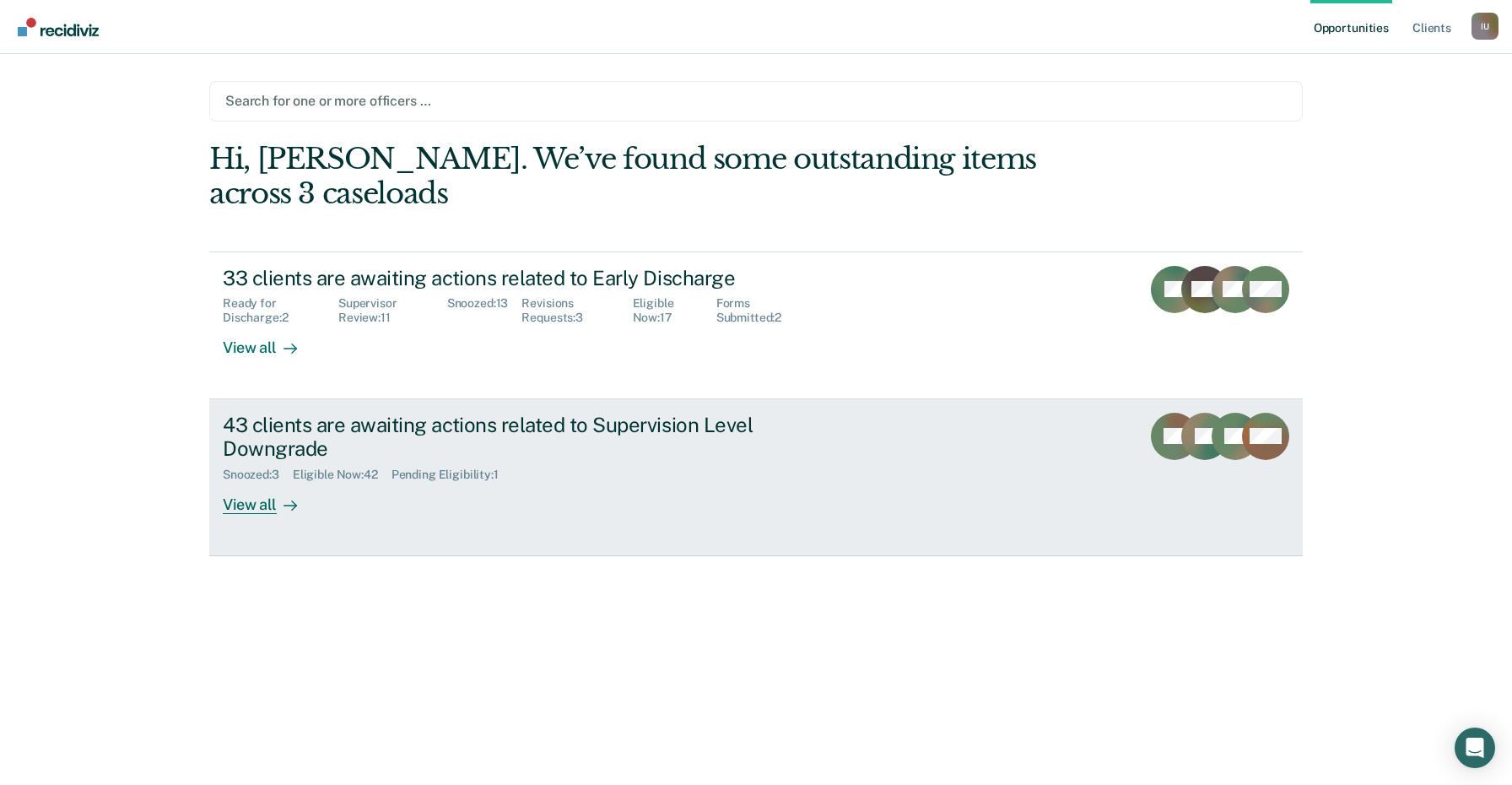
click at [875, 400] on link "43 clients are awaiting actions related to Supervision Level Downgrade Snoozed …" at bounding box center [756, 477] width 1093 height 157
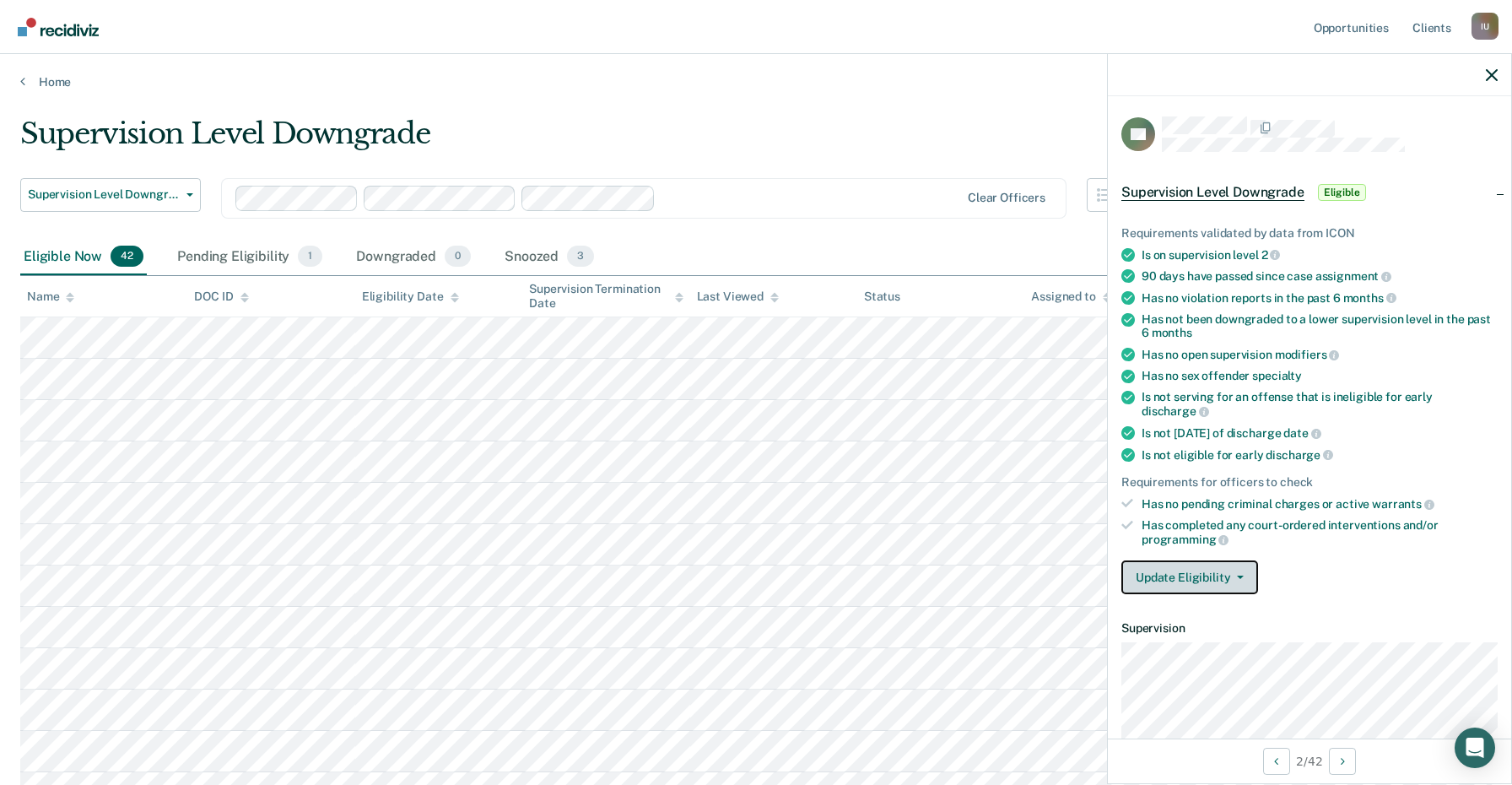
click at [1217, 560] on button "Update Eligibility" at bounding box center [1189, 577] width 137 height 34
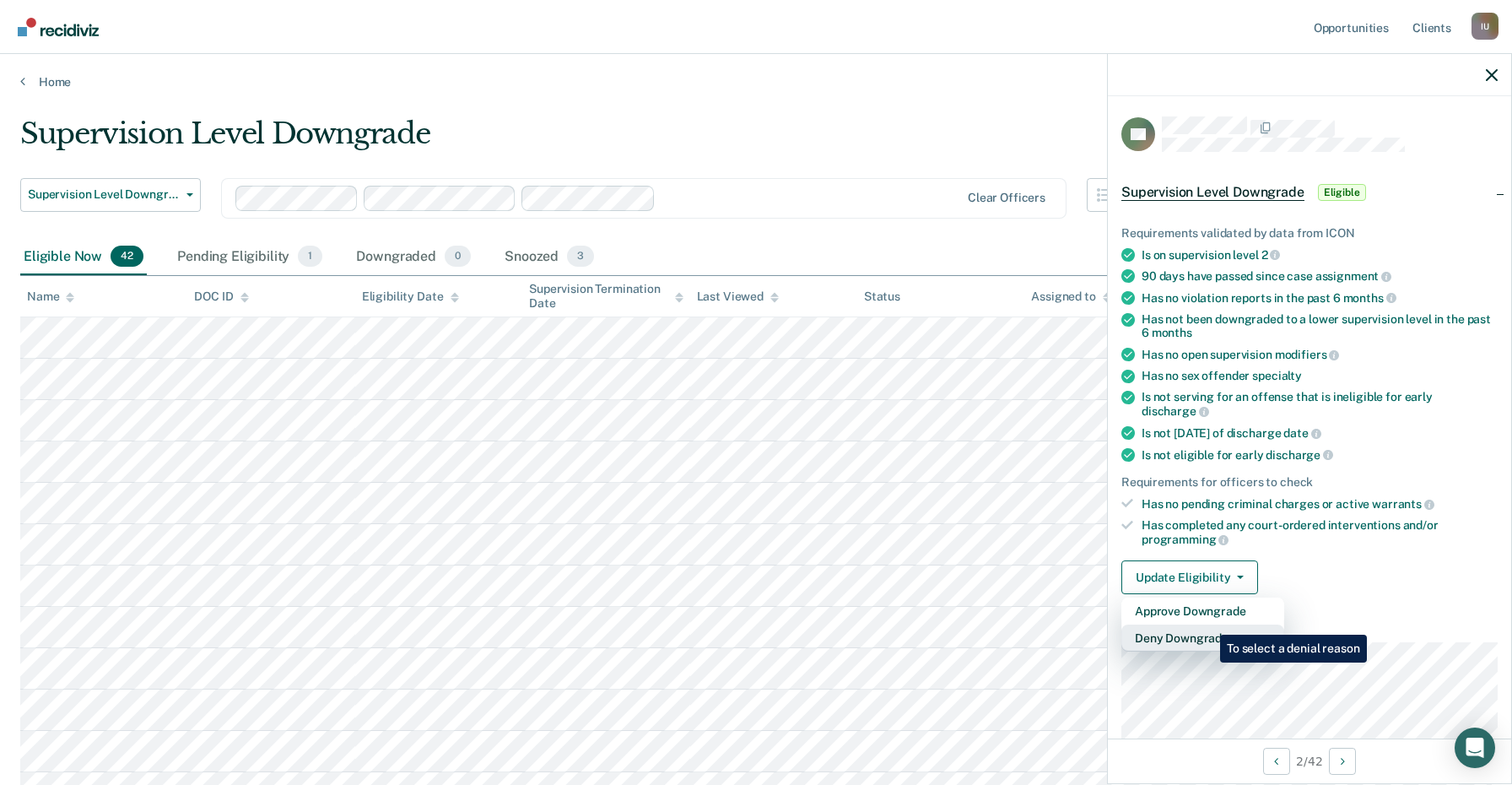
click at [1206, 625] on button "Deny Downgrade" at bounding box center [1203, 638] width 163 height 27
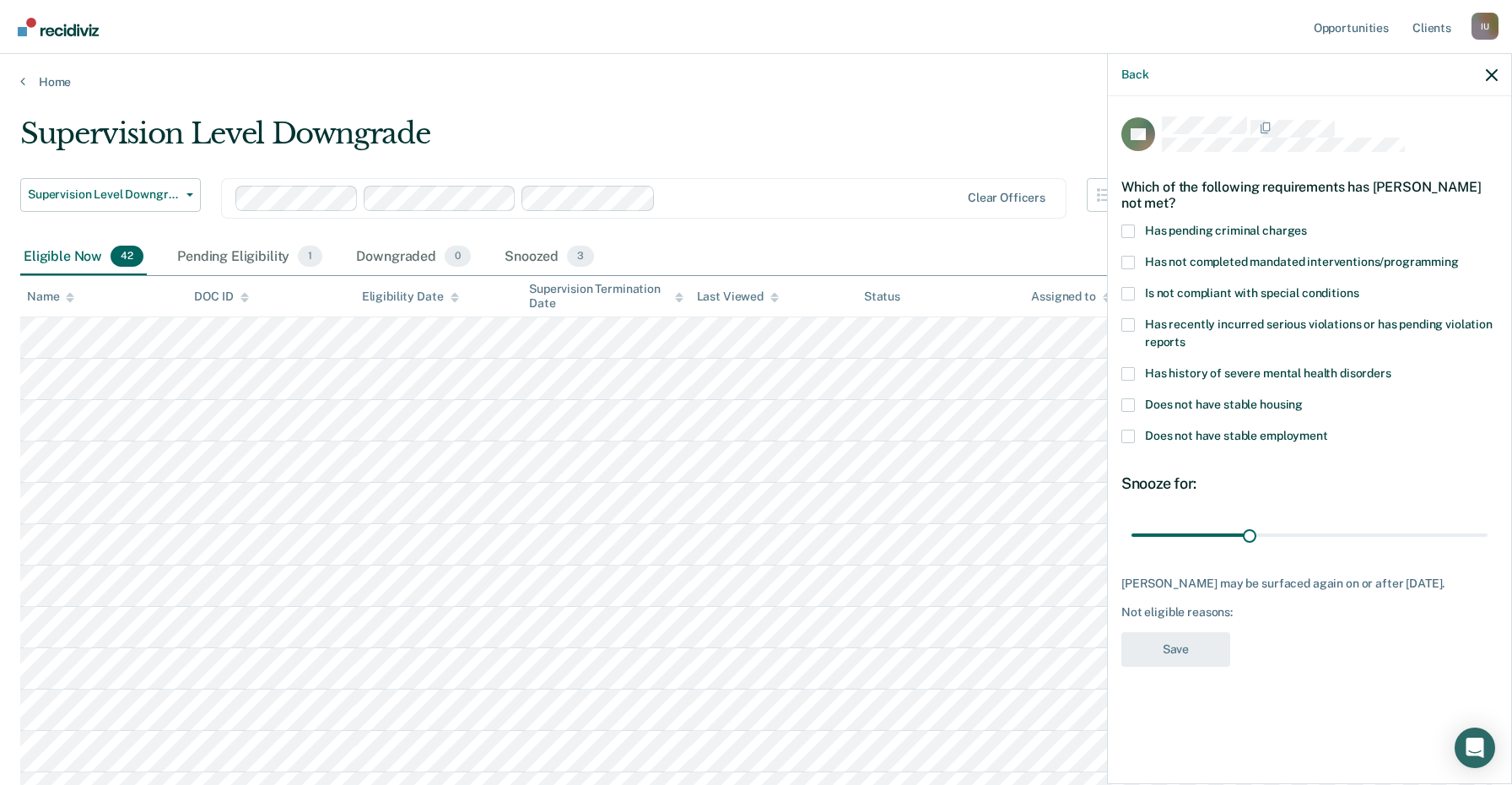
click at [1261, 235] on span "Has pending criminal charges" at bounding box center [1225, 230] width 162 height 14
click at [1307, 225] on input "Has pending criminal charges" at bounding box center [1307, 225] width 0 height 0
click at [1261, 235] on span "Has pending criminal charges" at bounding box center [1225, 230] width 162 height 14
click at [1307, 225] on input "Has pending criminal charges" at bounding box center [1307, 225] width 0 height 0
click at [54, 84] on link "Home" at bounding box center [756, 81] width 1471 height 15
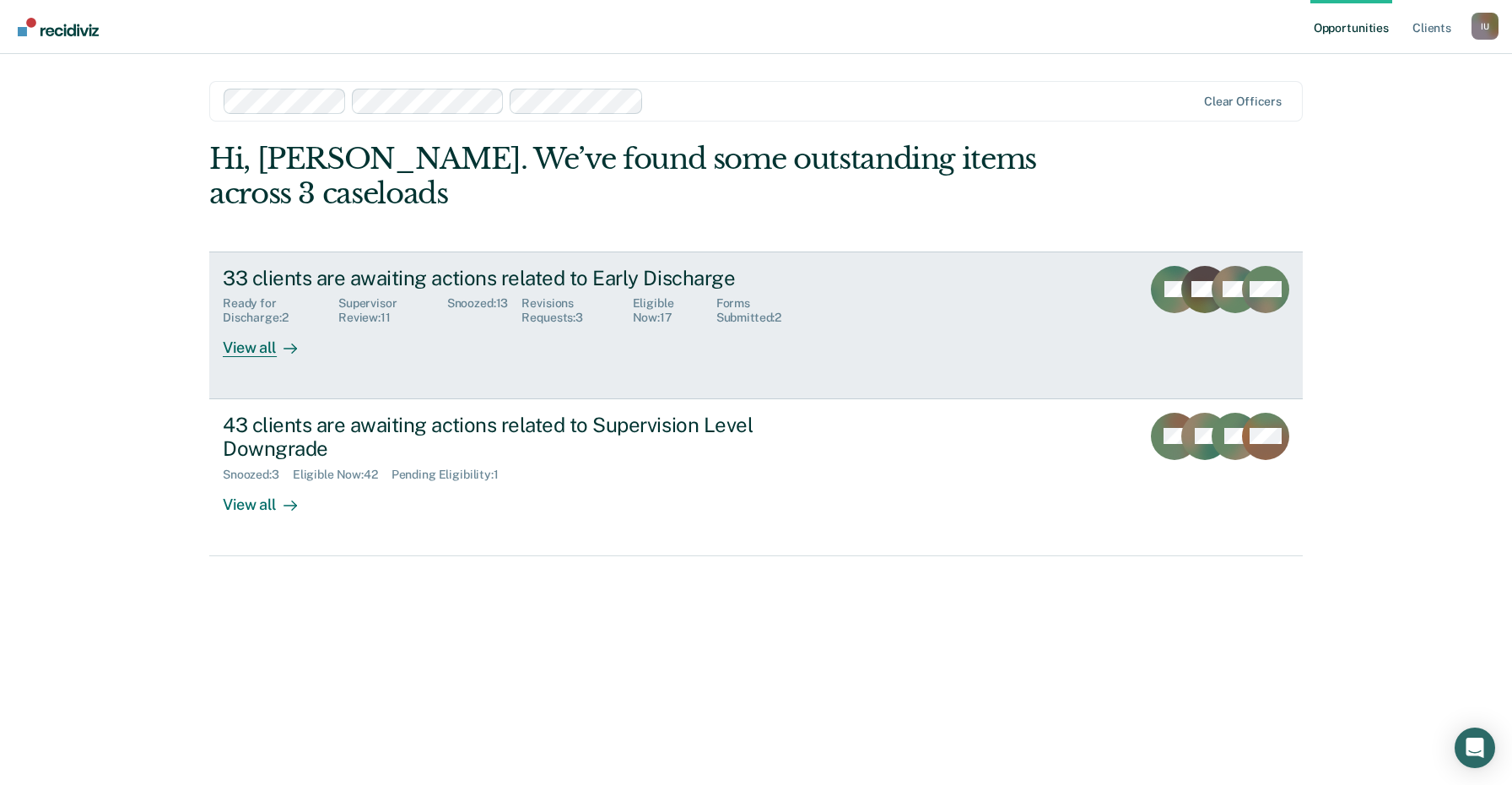
click at [861, 306] on link "33 clients are awaiting actions related to Early Discharge Ready for Discharge …" at bounding box center [756, 325] width 1093 height 148
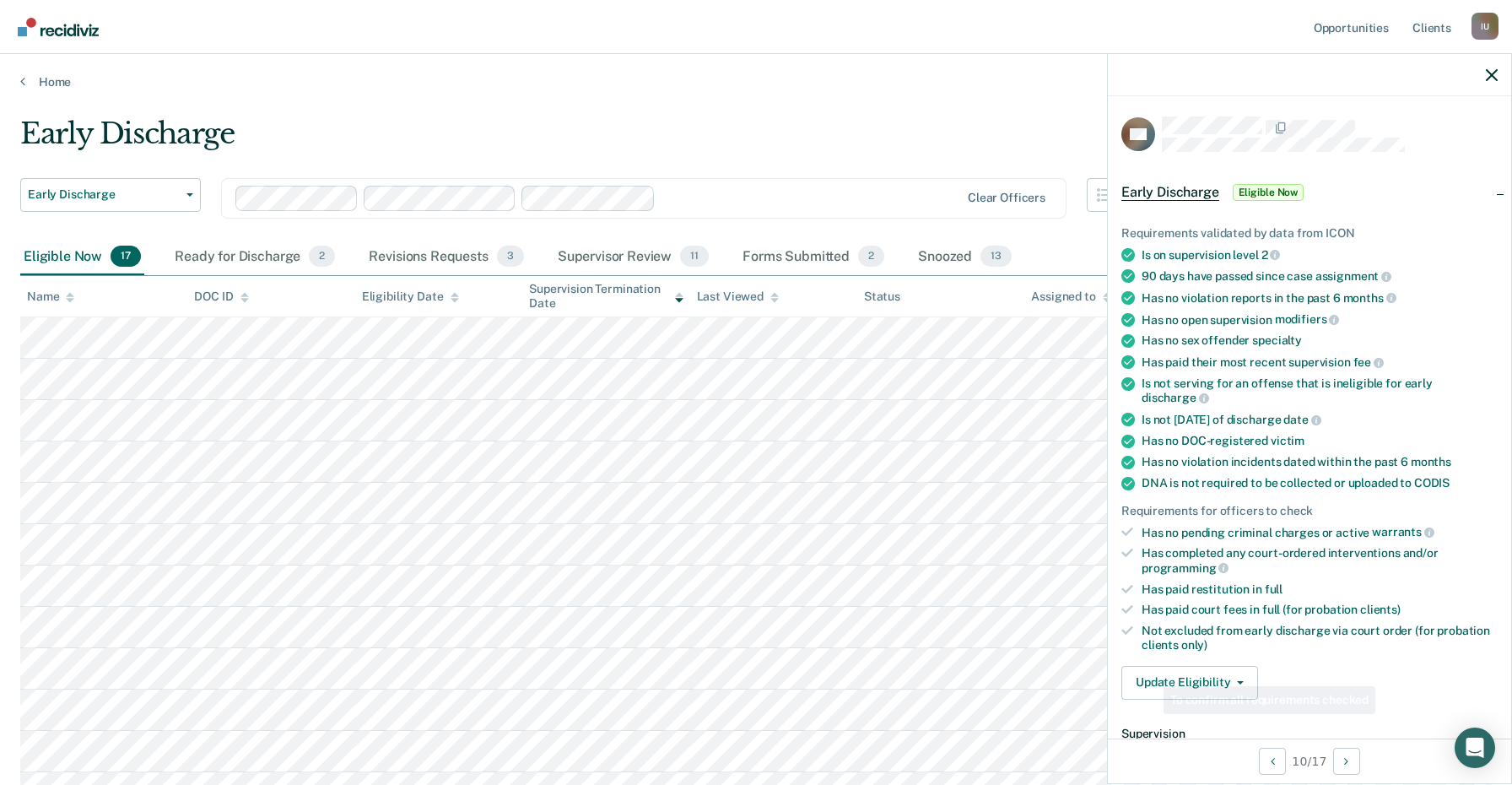
click at [1177, 638] on div "Requirements validated by data from ICON Is on supervision level 2 90 days have…" at bounding box center [1309, 456] width 404 height 514
click at [1182, 666] on button "Update Eligibility" at bounding box center [1189, 683] width 137 height 34
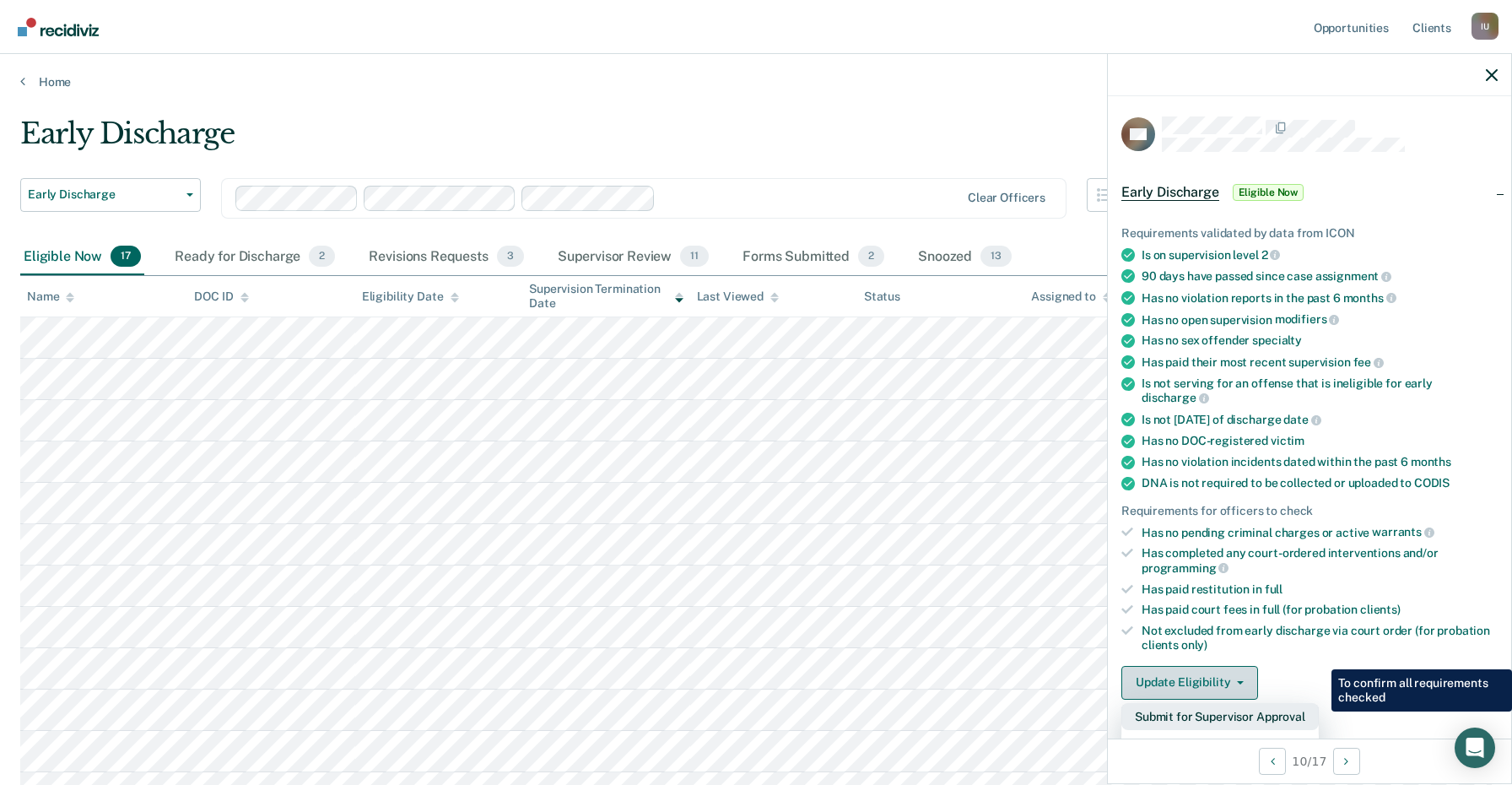
scroll to position [89, 0]
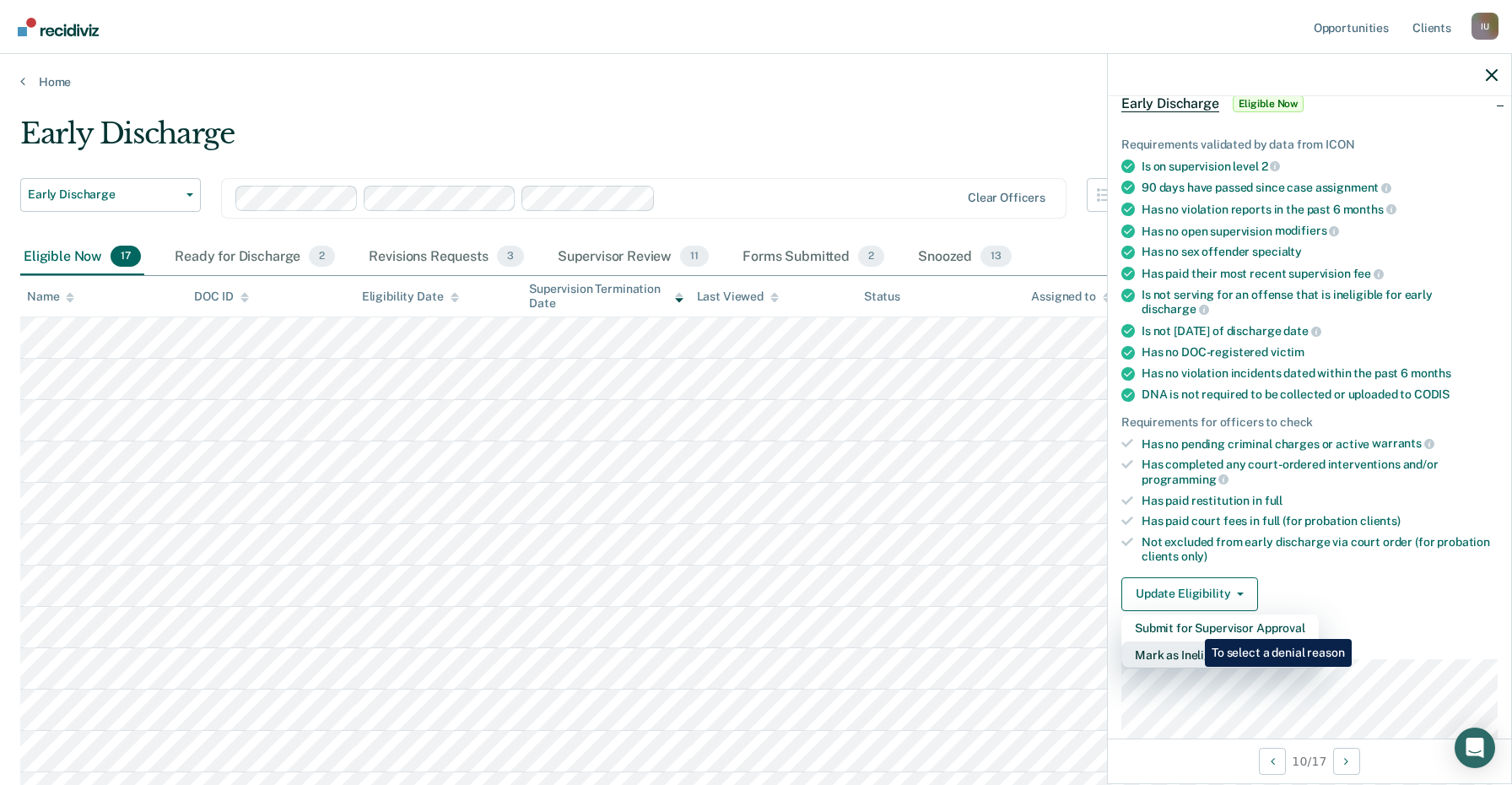
click at [1192, 642] on button "Mark as Ineligible" at bounding box center [1220, 656] width 197 height 27
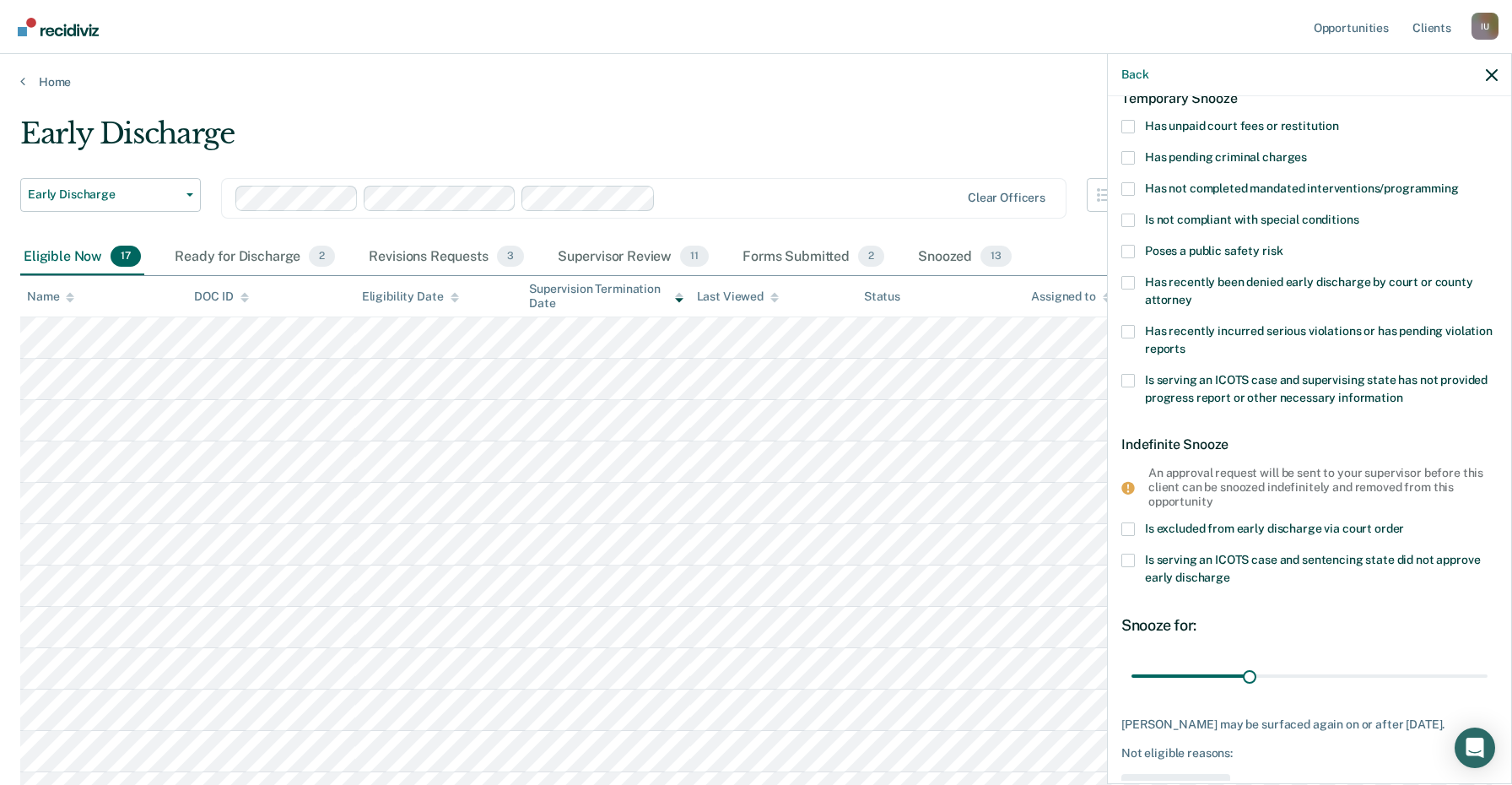
scroll to position [0, 0]
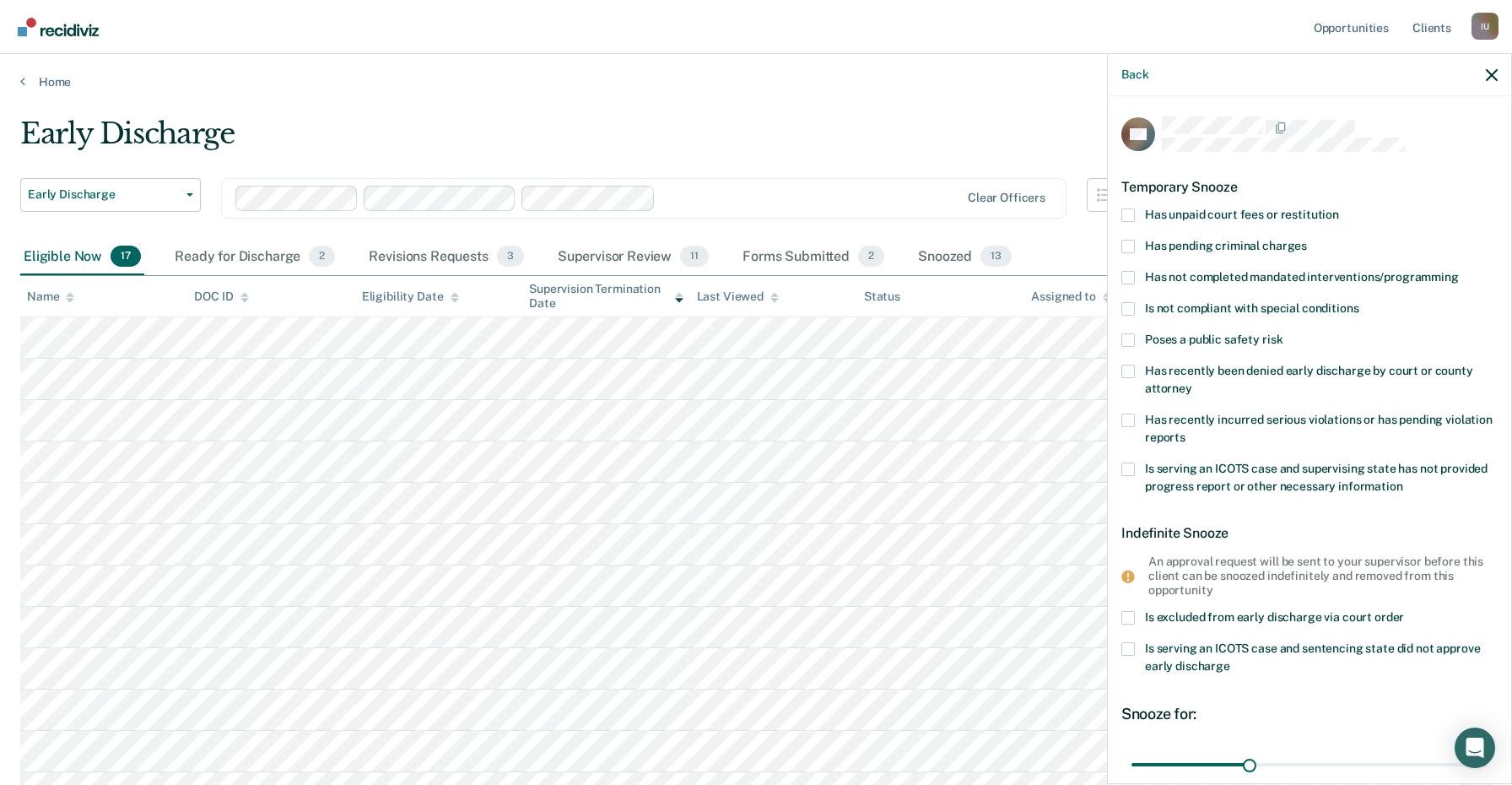
click at [1260, 209] on span "Has unpaid court fees or restitution" at bounding box center [1241, 214] width 194 height 14
click at [1339, 208] on input "Has unpaid court fees or restitution" at bounding box center [1339, 208] width 0 height 0
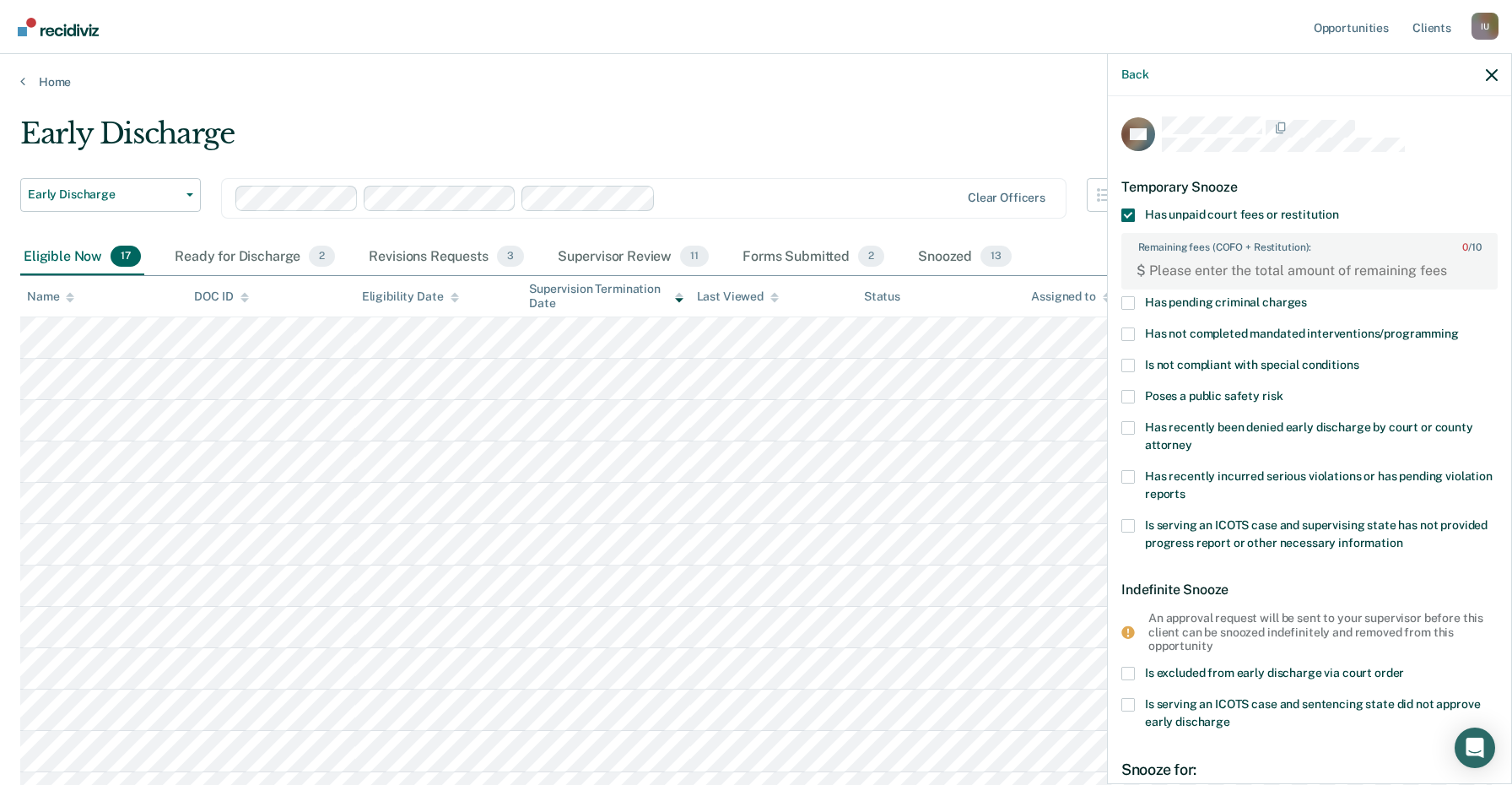
click at [1275, 285] on div "$" at bounding box center [1309, 271] width 373 height 34
click at [1275, 268] on FEESReasonInput "Remaining fees (COFO + Restitution): 0 / 10" at bounding box center [1312, 271] width 333 height 27
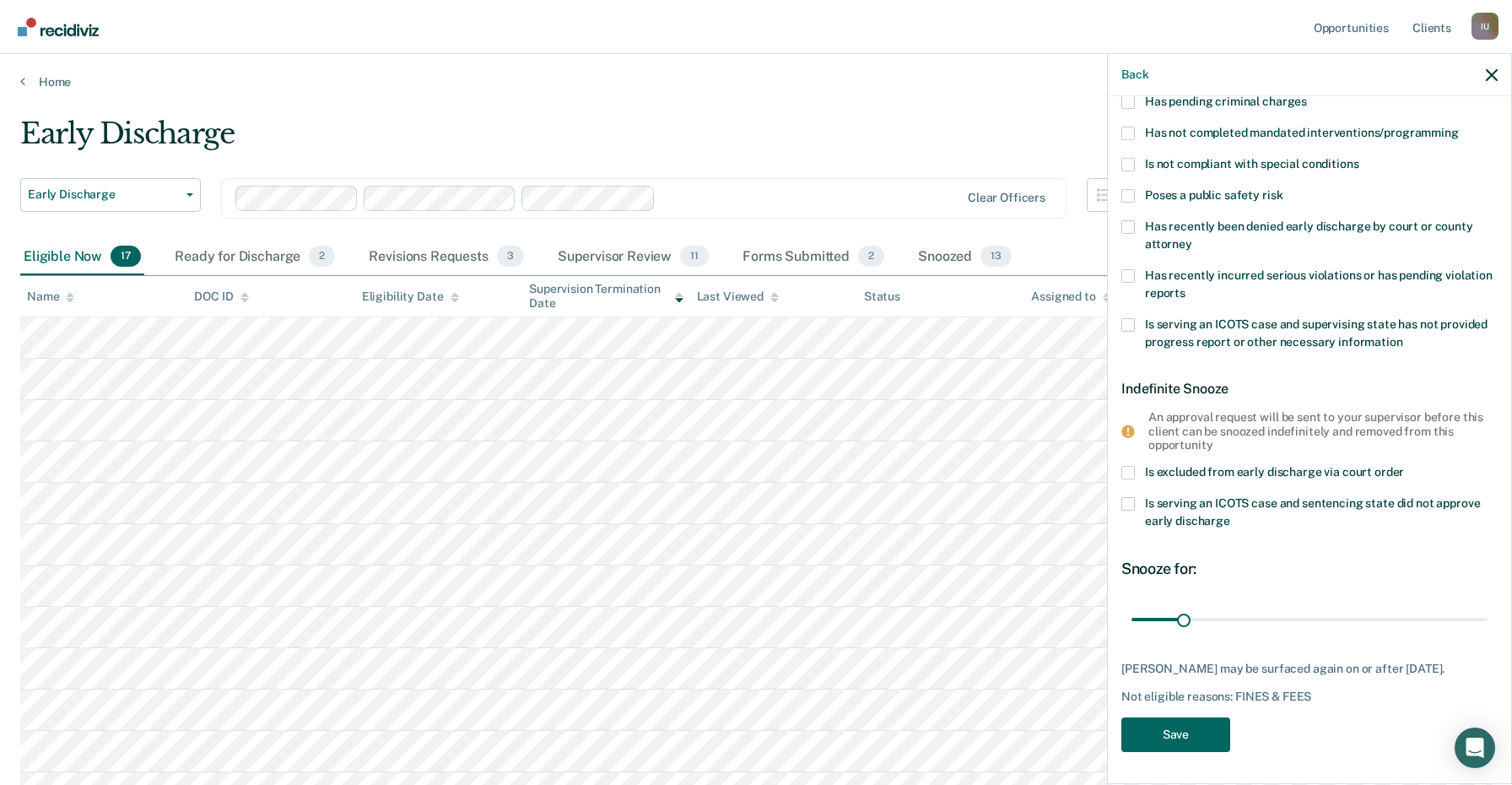
type FEESReasonInput "9.78987978987987987e+28"
click at [1174, 734] on button "Save" at bounding box center [1175, 735] width 109 height 34
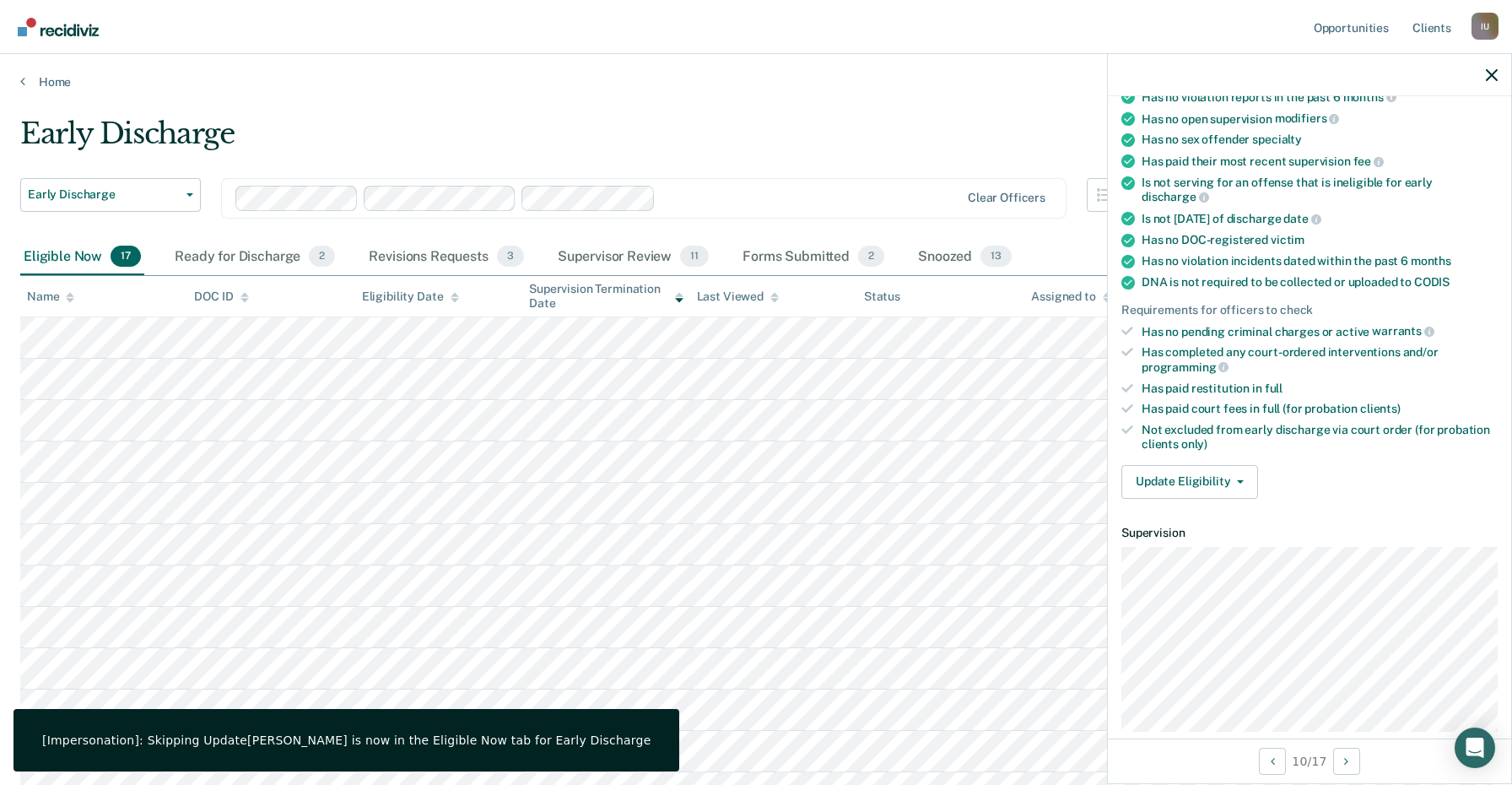
scroll to position [0, 0]
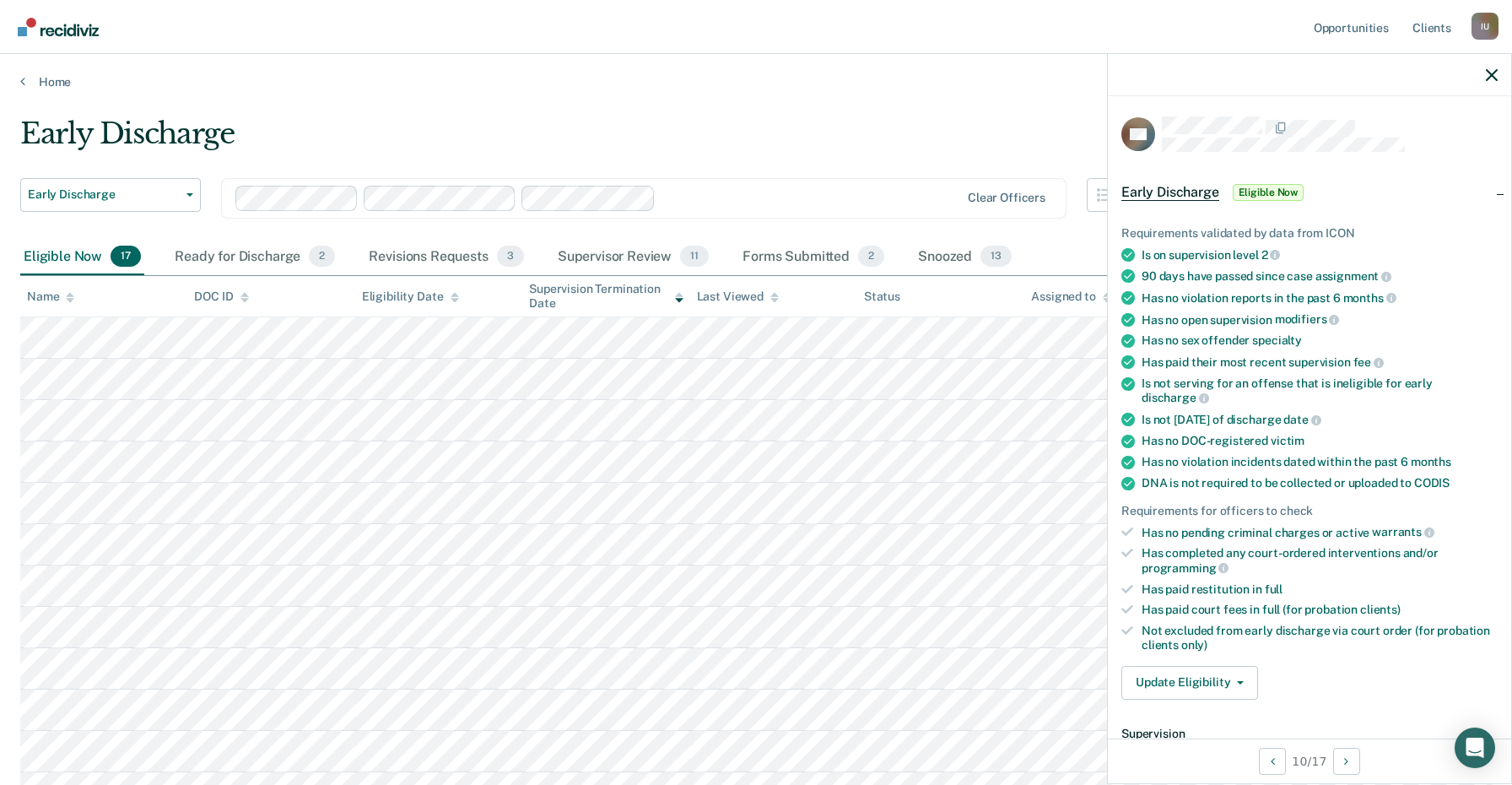
click at [1486, 25] on div "I U" at bounding box center [1485, 26] width 27 height 27
click at [1371, 66] on link "Profile" at bounding box center [1417, 69] width 136 height 14
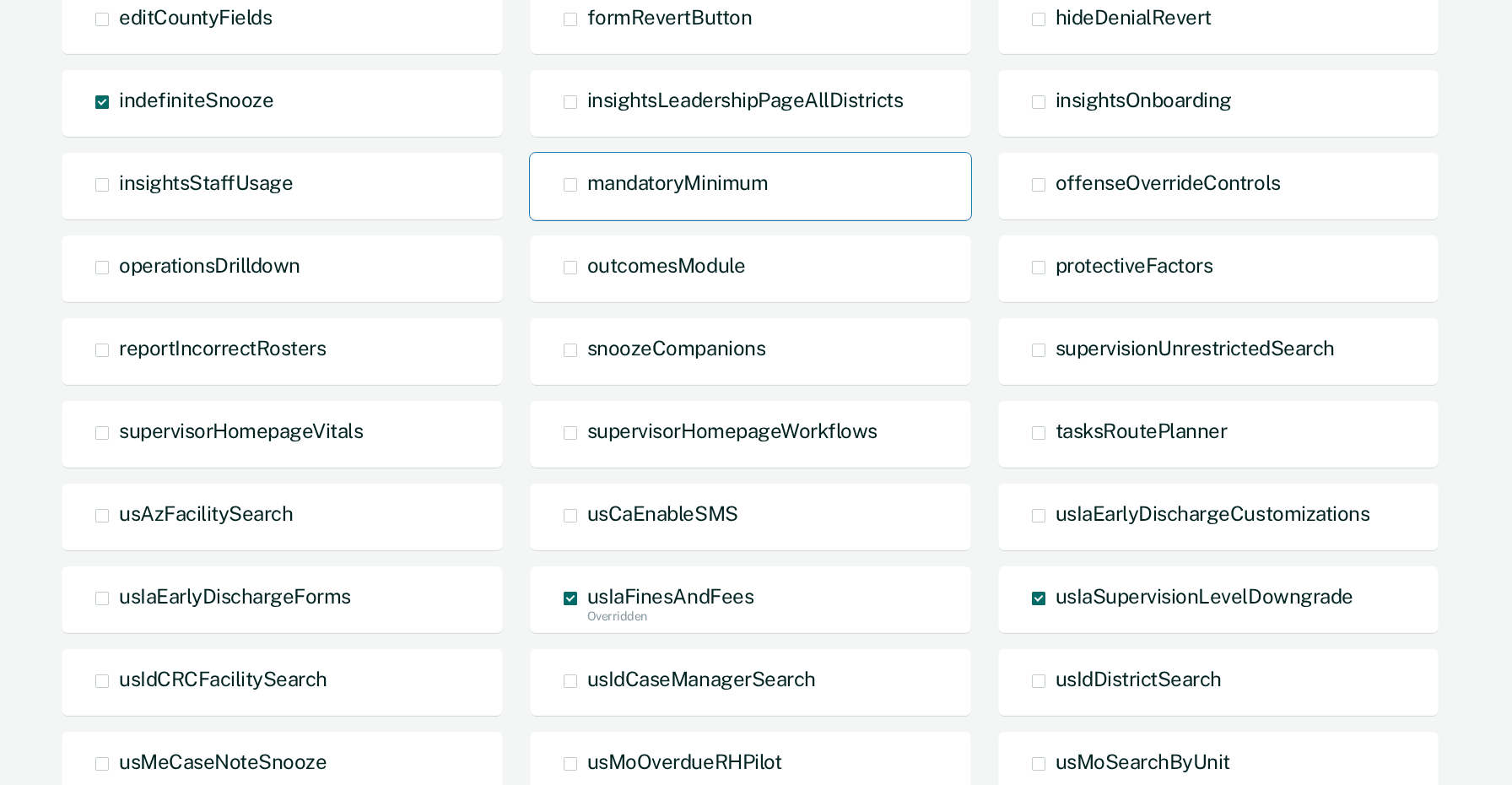
scroll to position [279, 0]
